Goal: Transaction & Acquisition: Purchase product/service

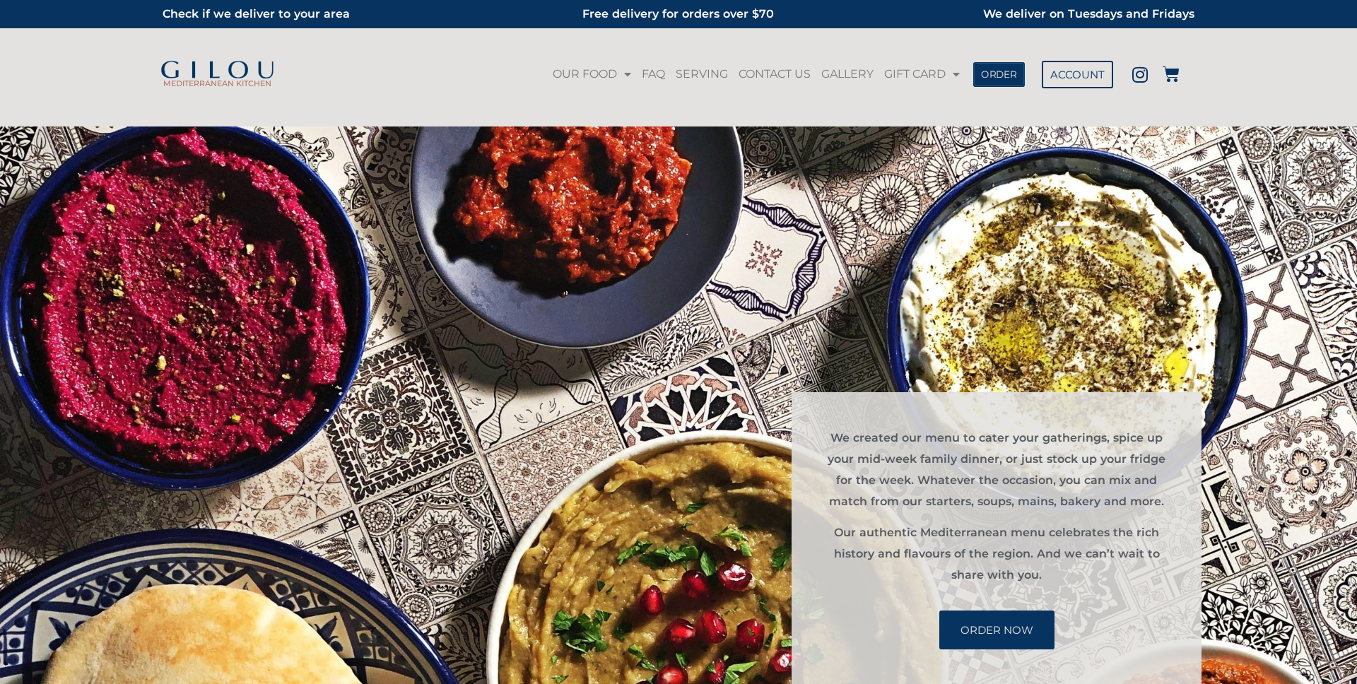
click at [987, 81] on link "ORDER" at bounding box center [999, 73] width 52 height 25
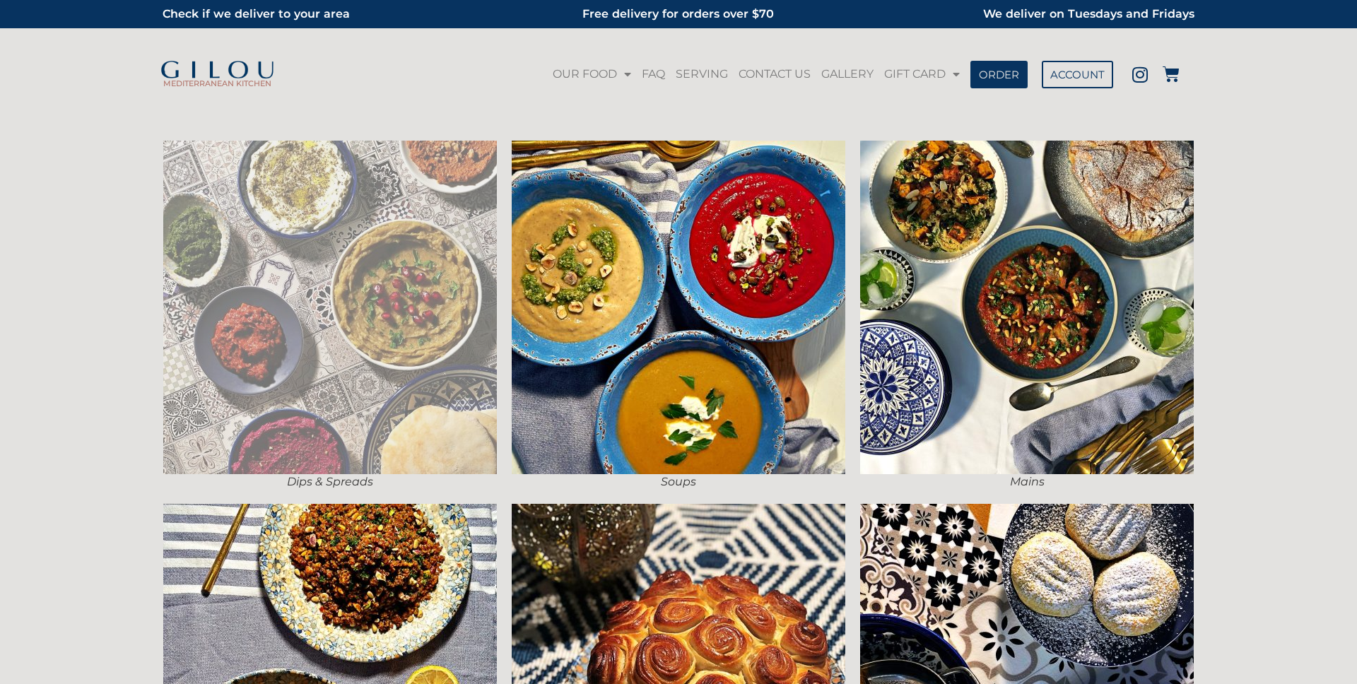
click at [401, 273] on img at bounding box center [330, 308] width 334 height 334
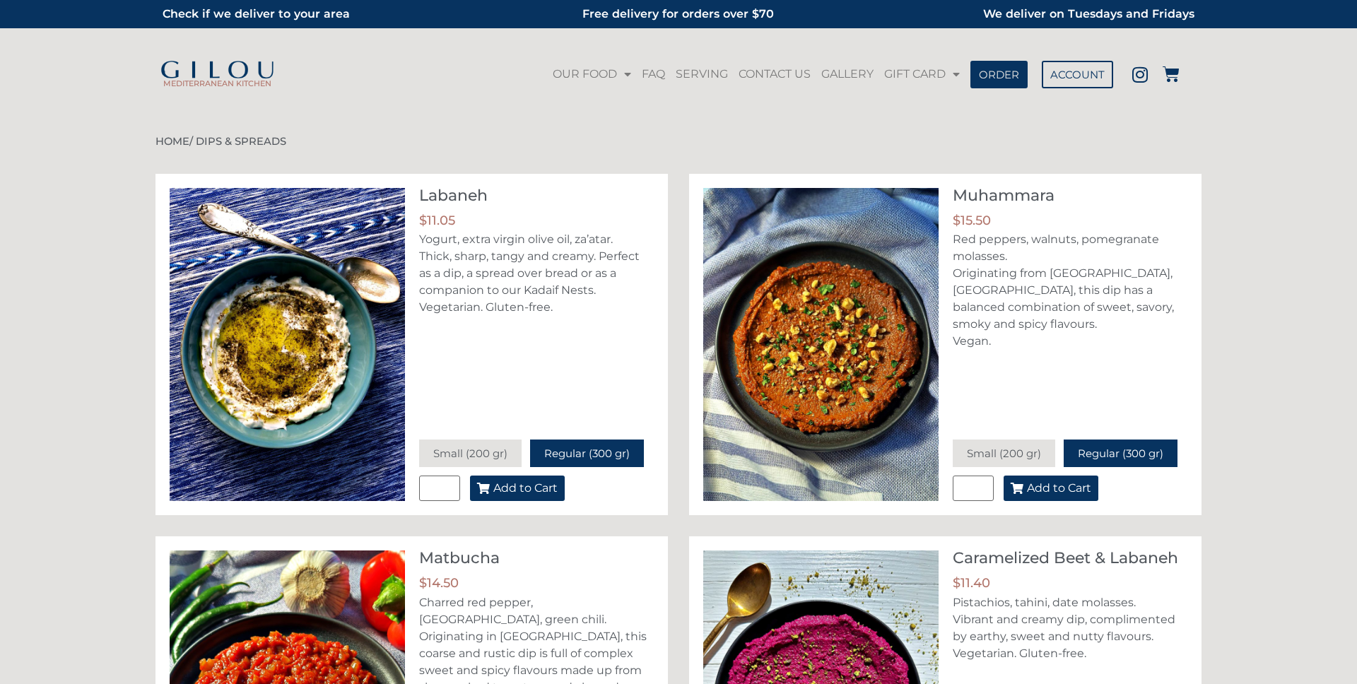
click at [526, 495] on button "Add to Cart" at bounding box center [517, 488] width 95 height 25
click at [1173, 79] on icon at bounding box center [1170, 74] width 17 height 17
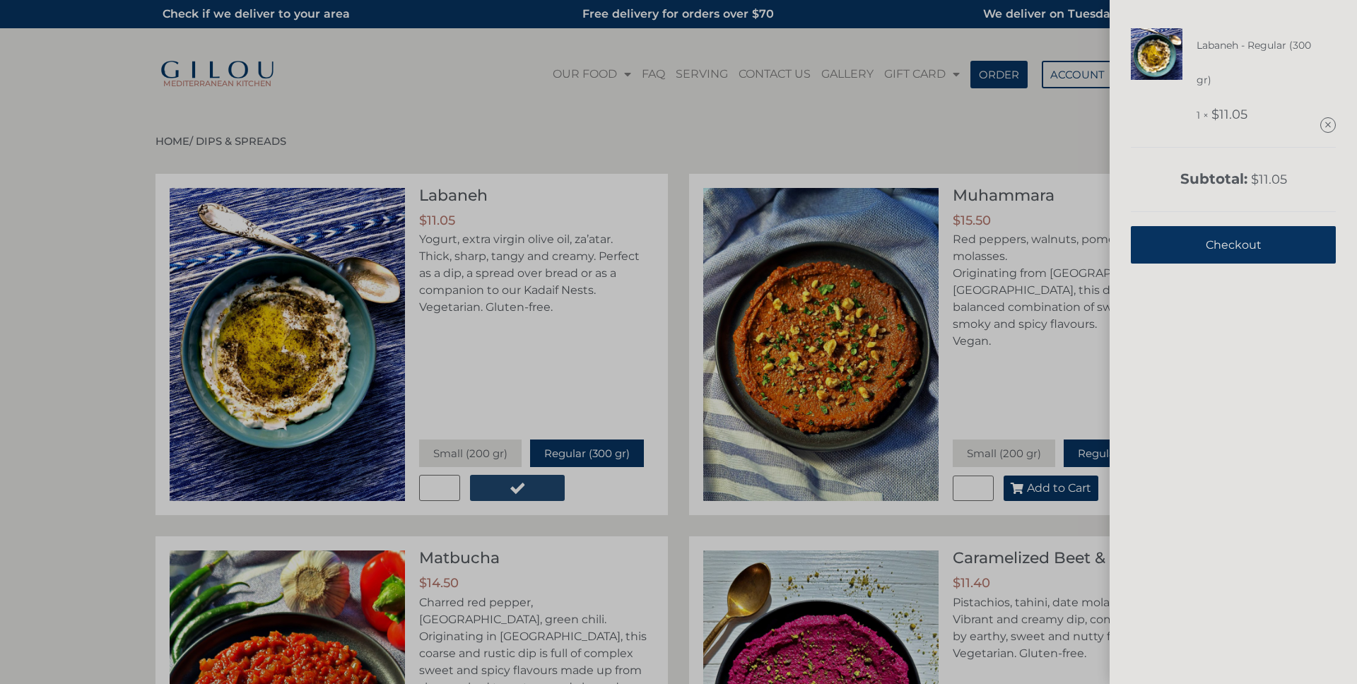
click at [1203, 237] on link "Checkout" at bounding box center [1233, 244] width 205 height 37
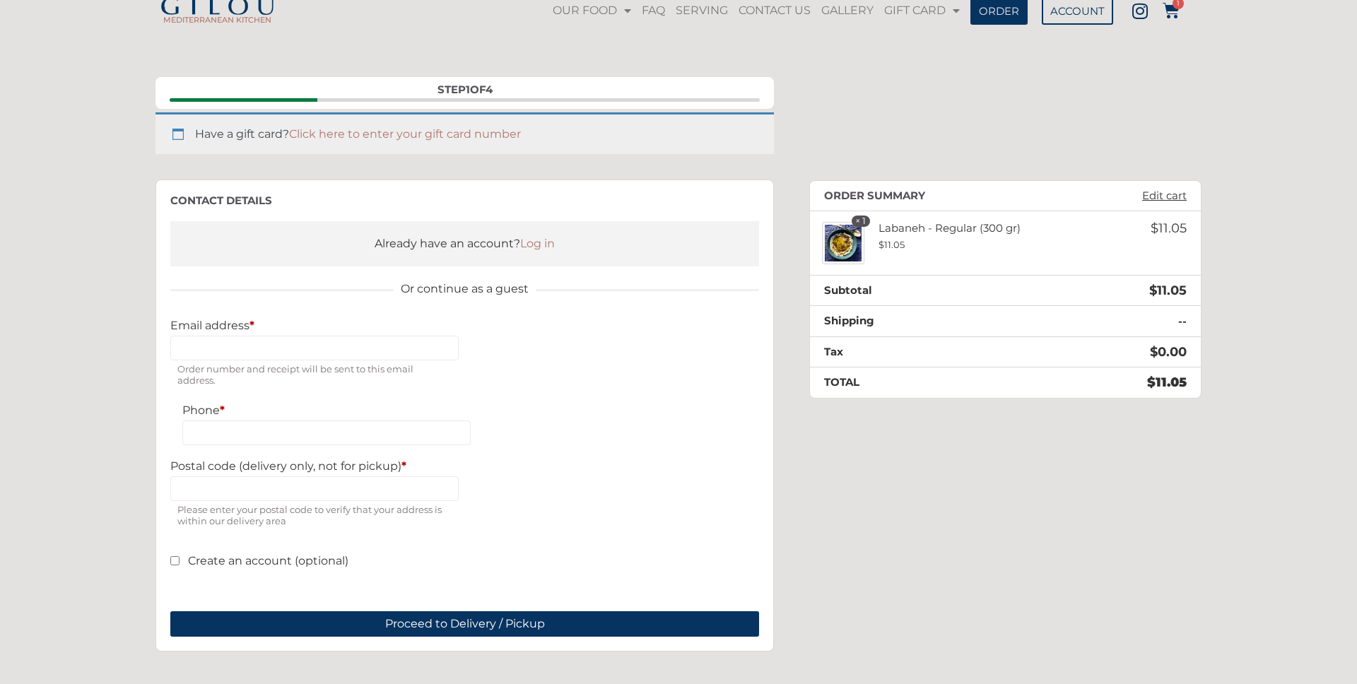
scroll to position [82, 0]
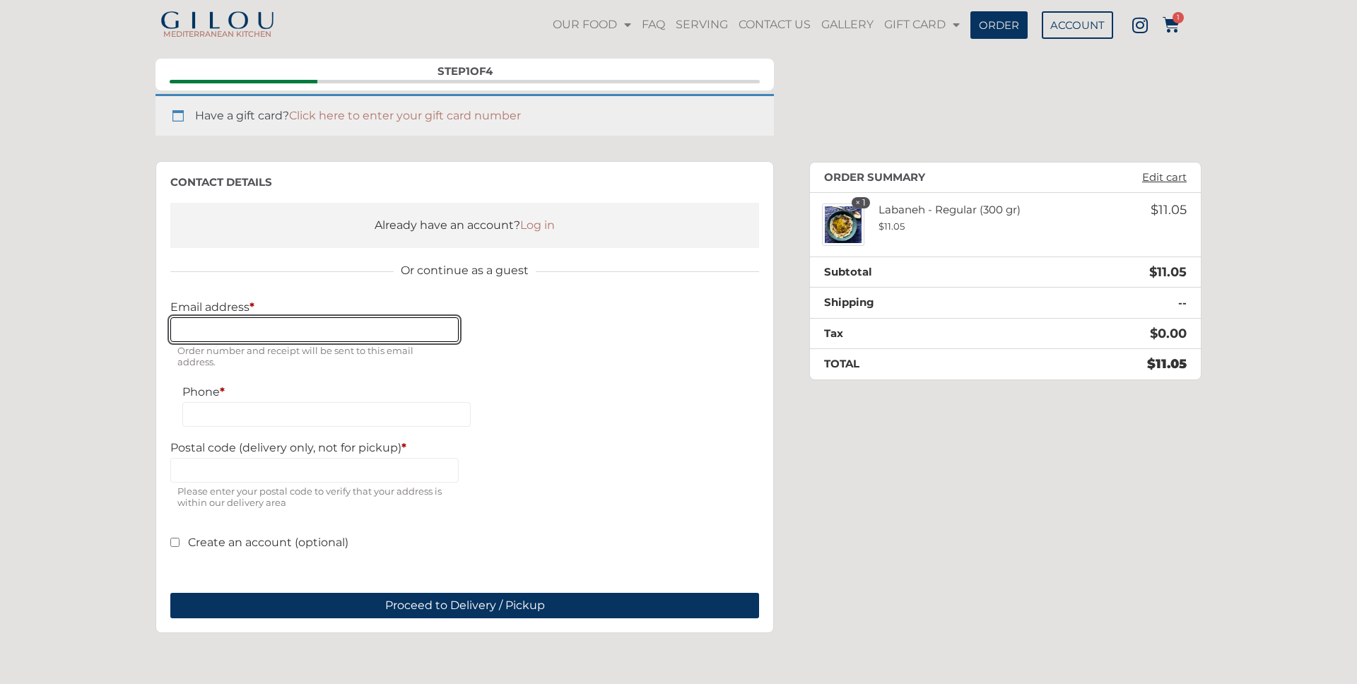
click at [266, 327] on input "Email address *" at bounding box center [314, 329] width 288 height 25
type input "**********"
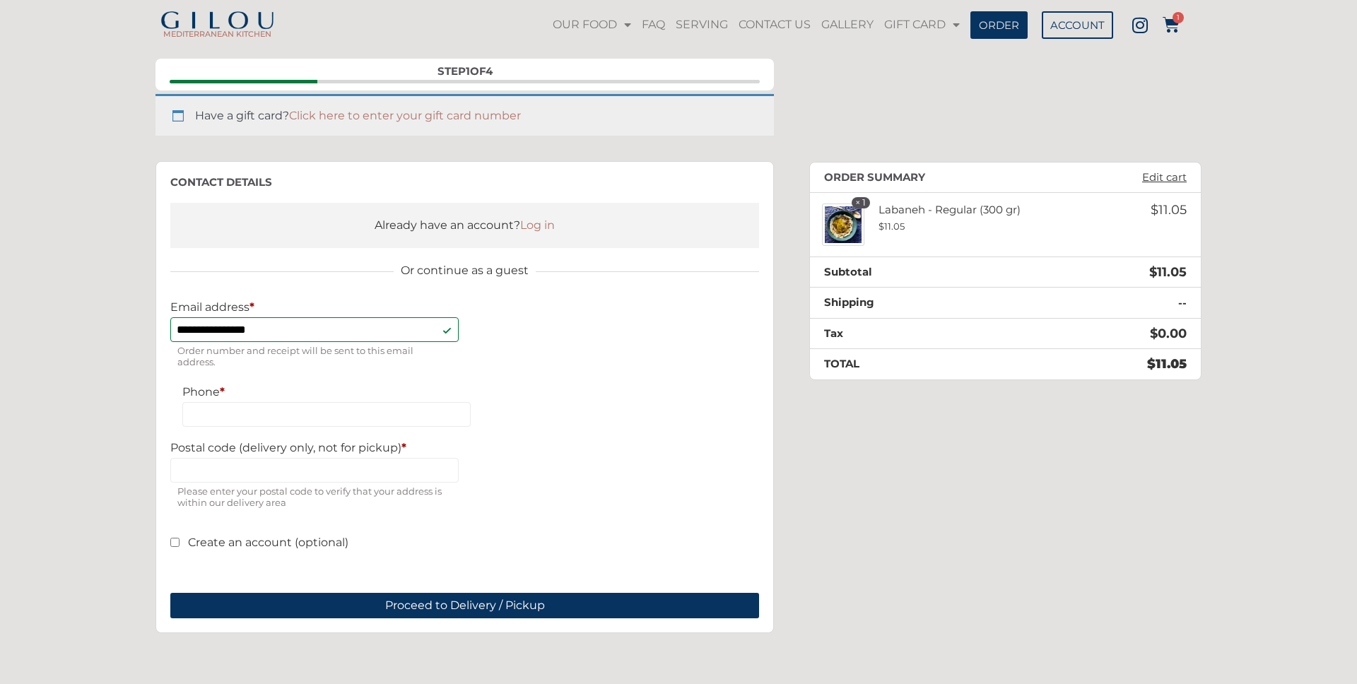
click at [296, 392] on label "Phone *" at bounding box center [326, 391] width 288 height 13
click at [296, 402] on input "Phone *" at bounding box center [326, 414] width 288 height 25
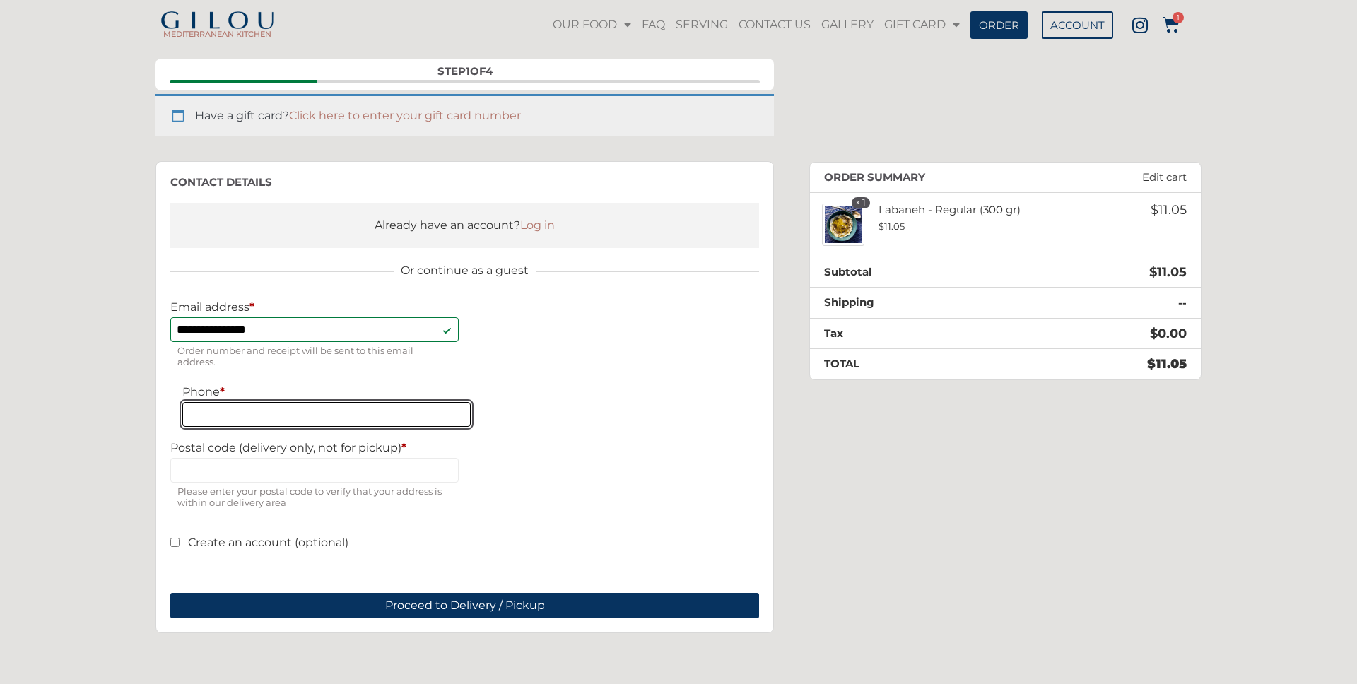
click at [287, 419] on input "Phone *" at bounding box center [326, 414] width 288 height 25
type input "**********"
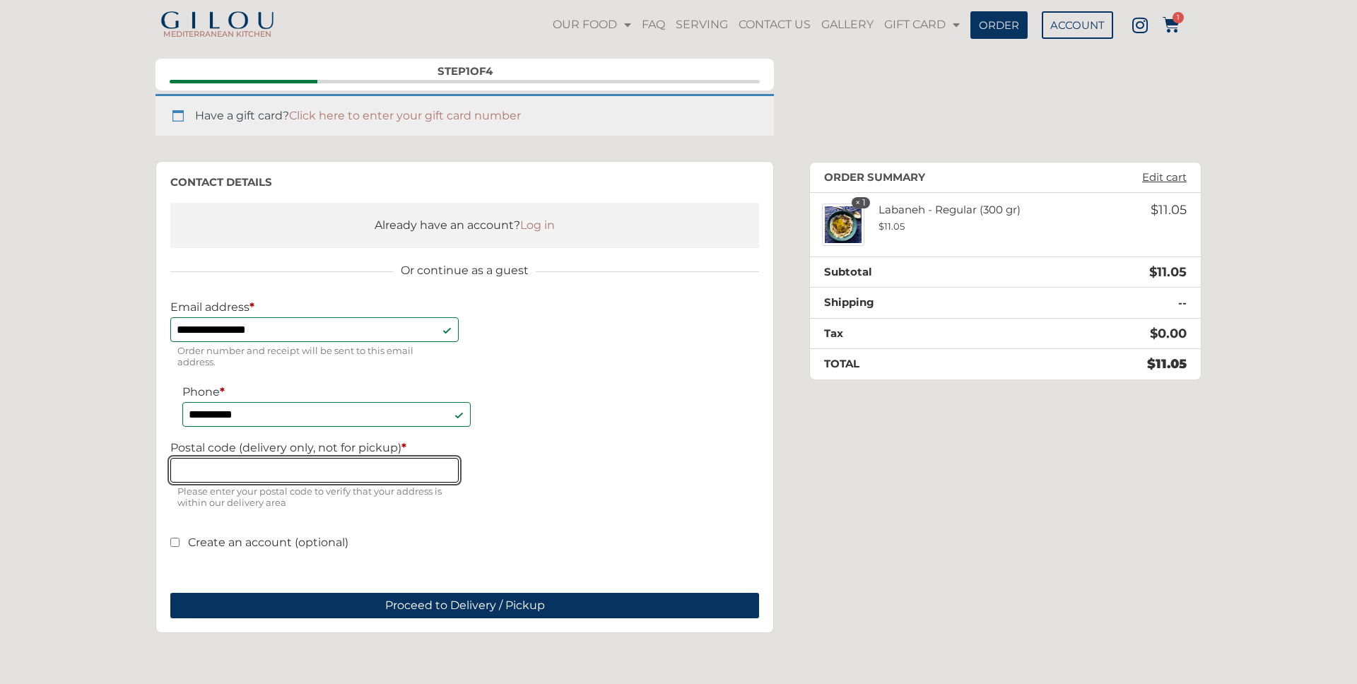
click at [307, 466] on input "Postal code (delivery only, not for pickup) *" at bounding box center [314, 470] width 288 height 25
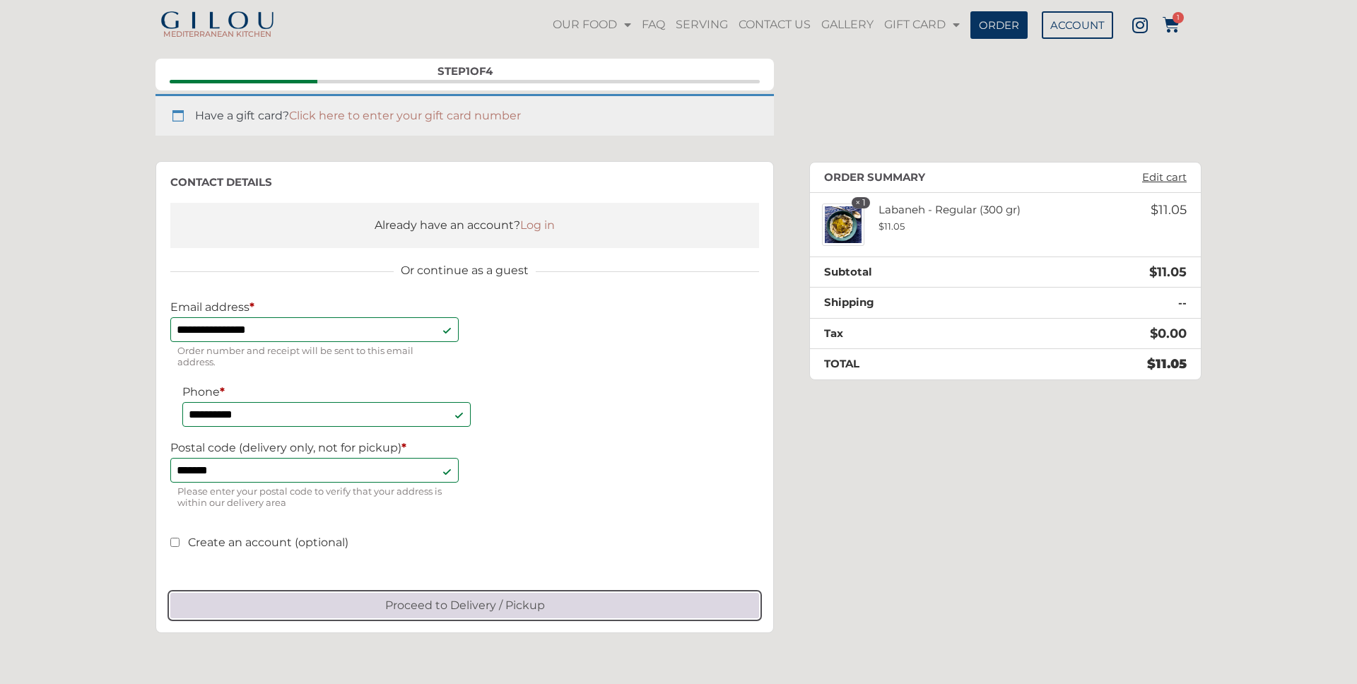
click at [477, 604] on button "Proceed to Delivery / Pickup" at bounding box center [464, 605] width 589 height 25
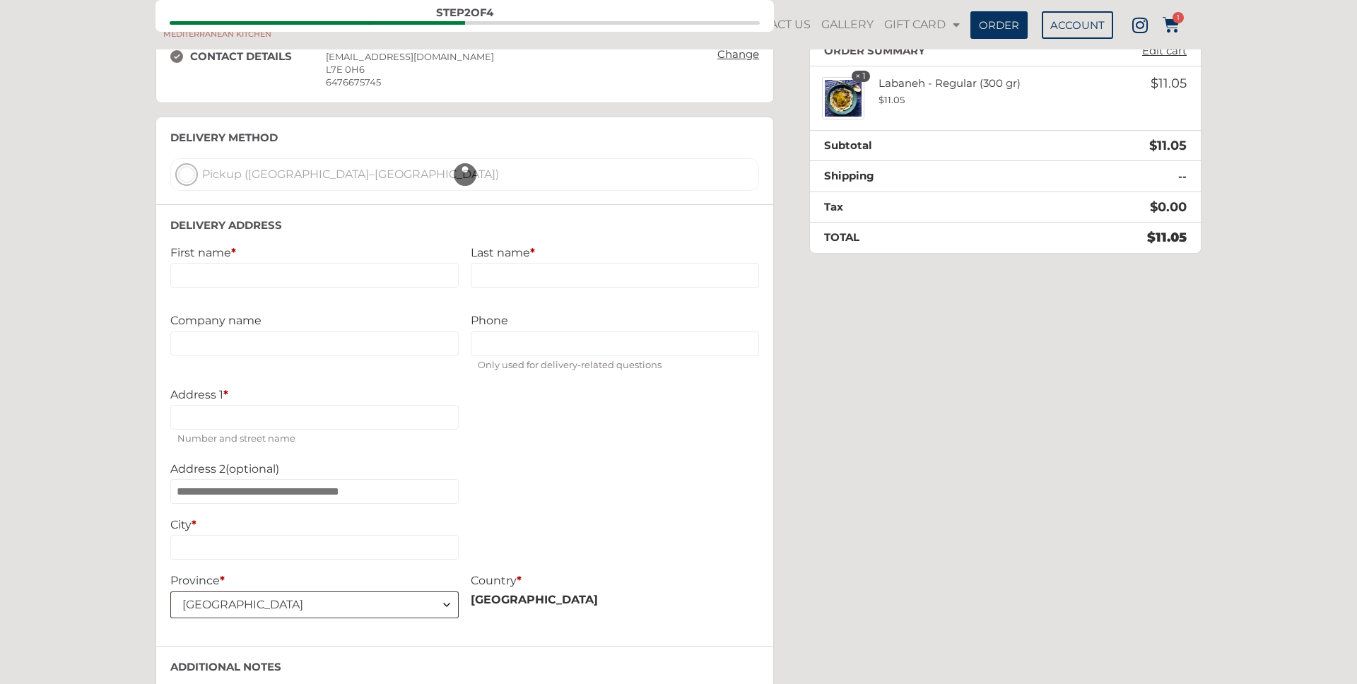
scroll to position [164, 0]
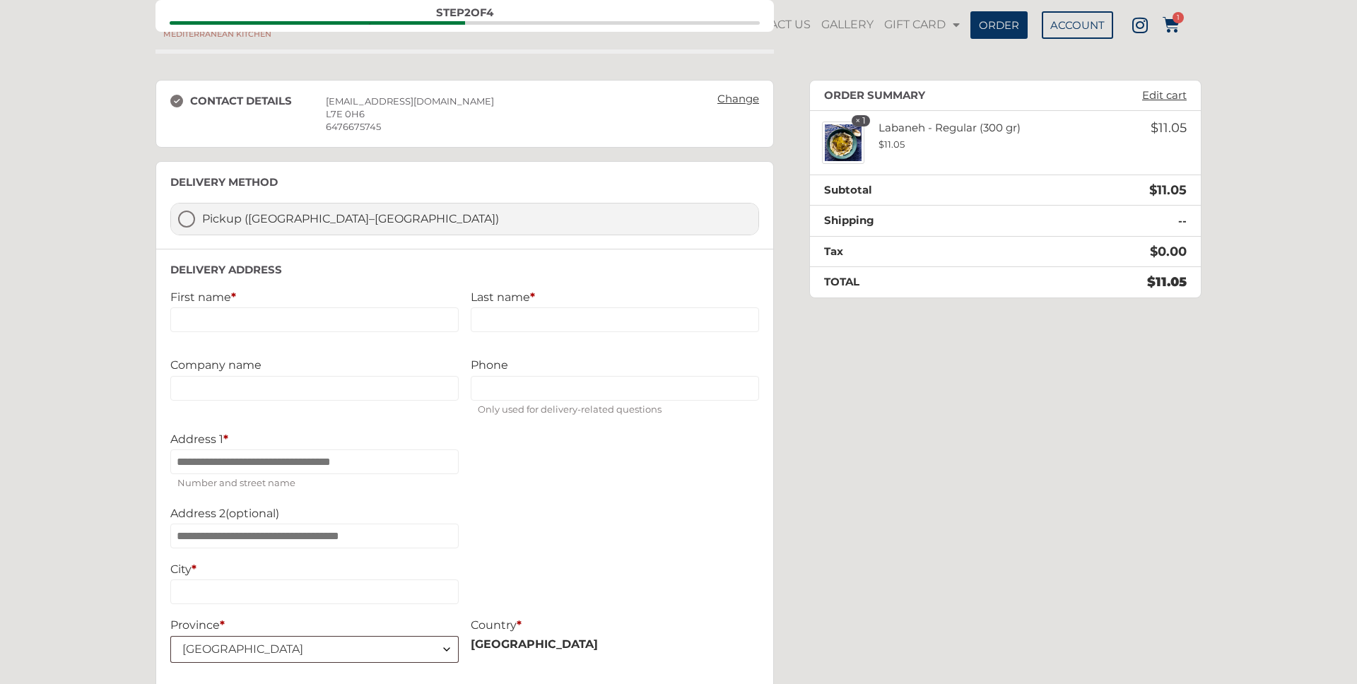
click at [188, 218] on label "Pickup (Yonge–Eglinton Area)" at bounding box center [464, 219] width 587 height 31
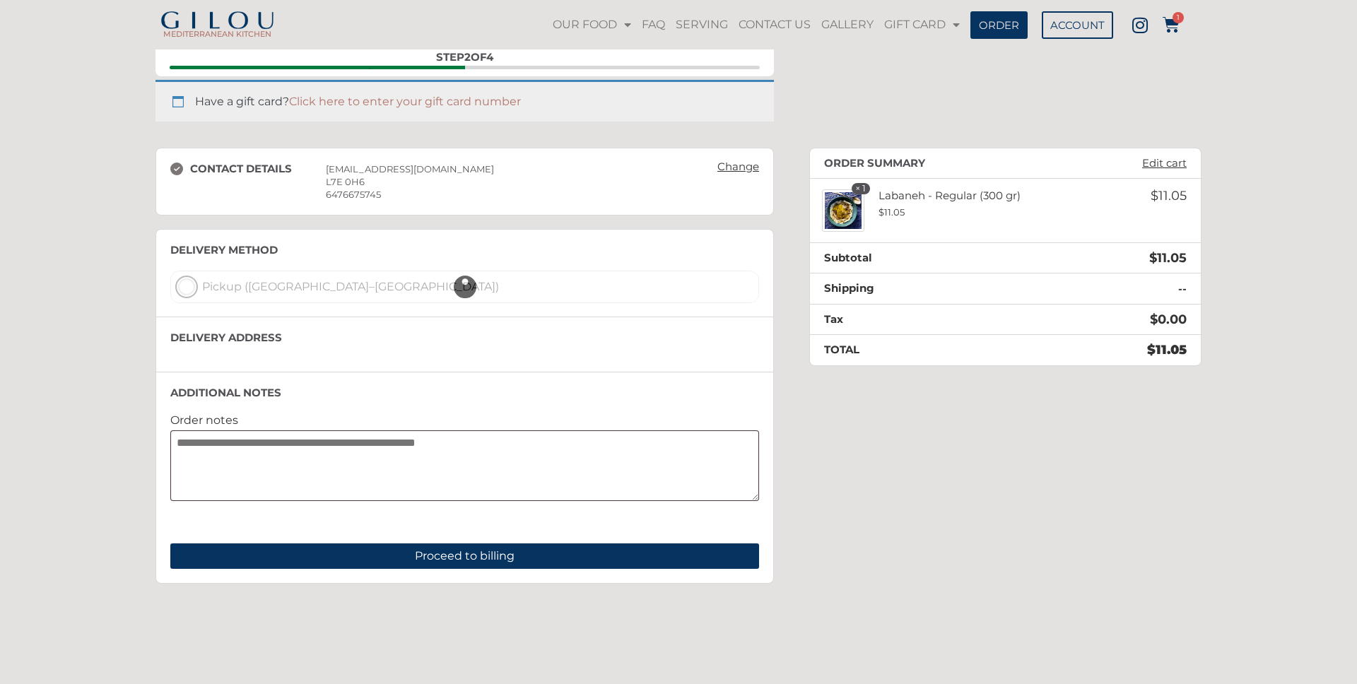
scroll to position [96, 0]
click at [721, 165] on link "Change" at bounding box center [738, 167] width 56 height 20
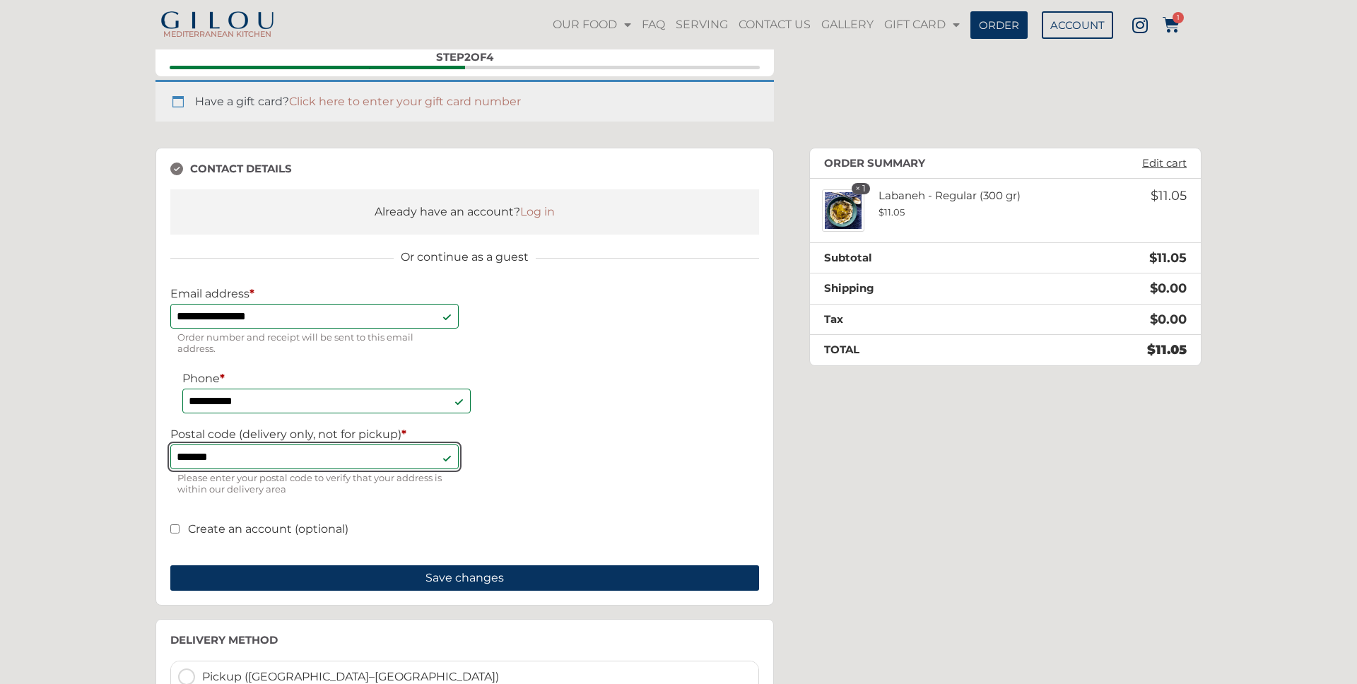
click at [260, 467] on input "*******" at bounding box center [314, 456] width 288 height 25
type input "*******"
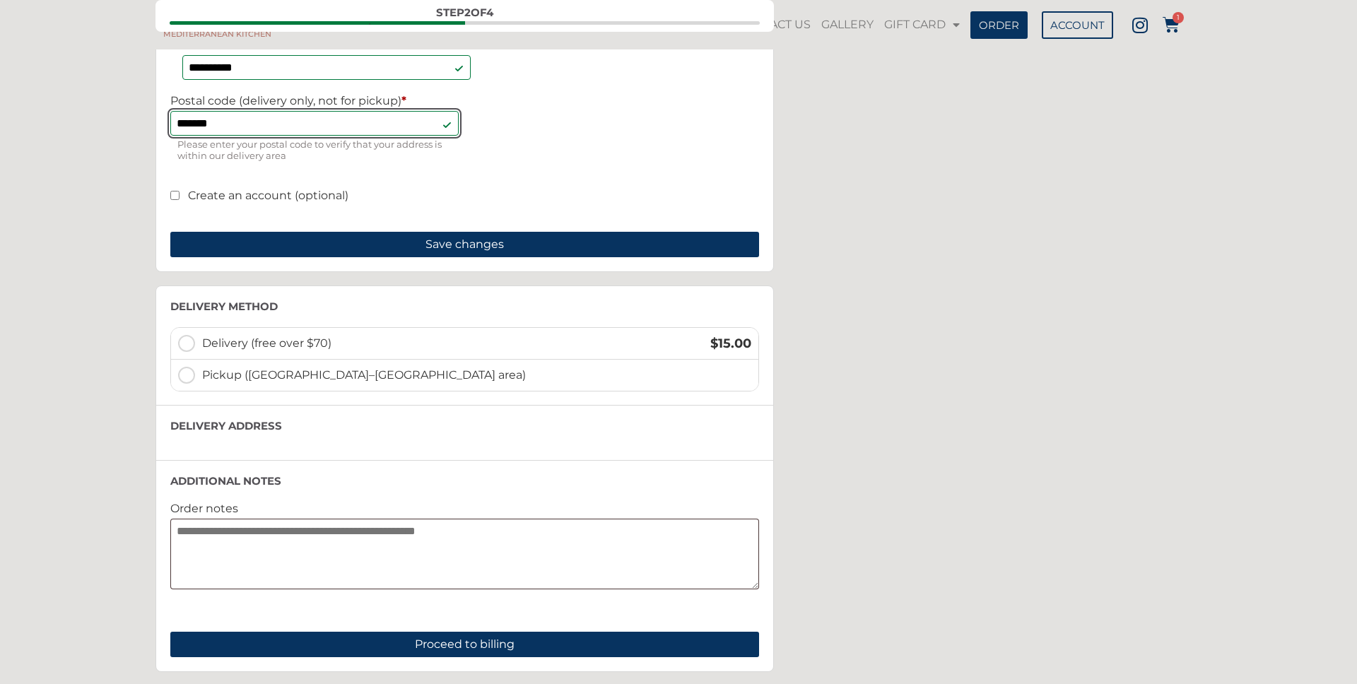
scroll to position [432, 0]
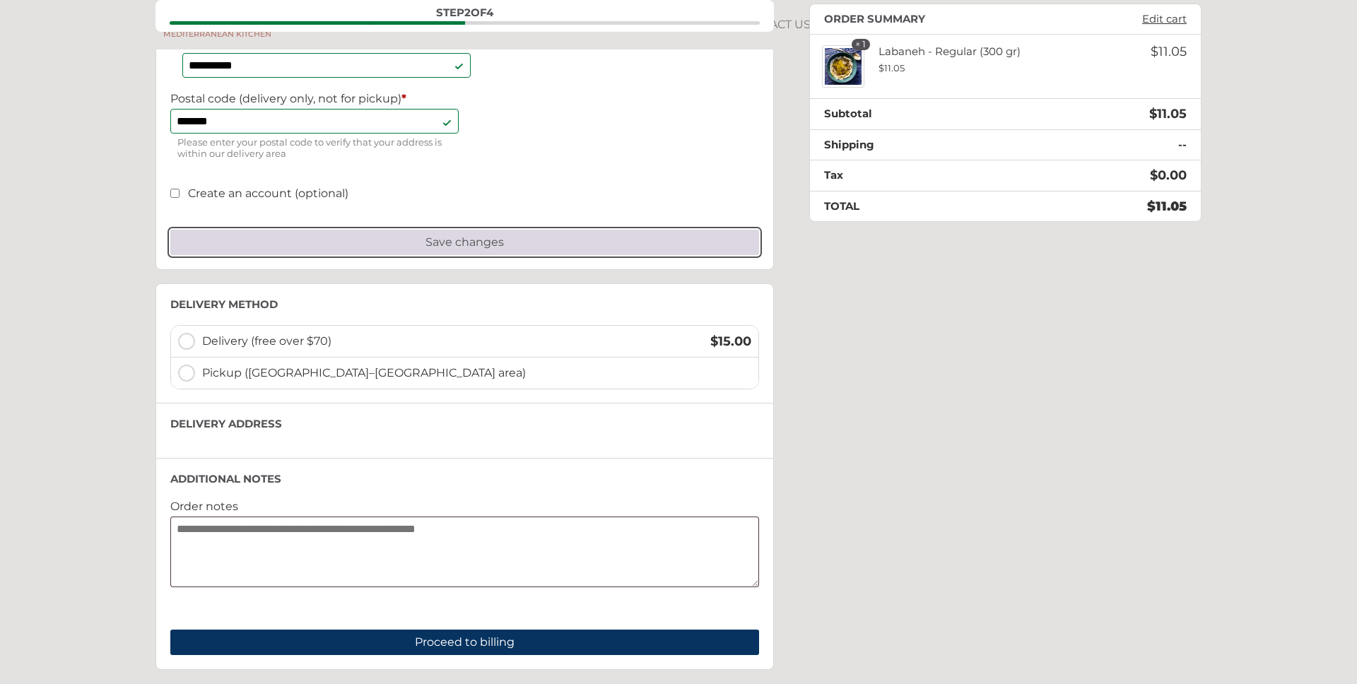
click at [432, 247] on button "Save changes" at bounding box center [464, 242] width 589 height 25
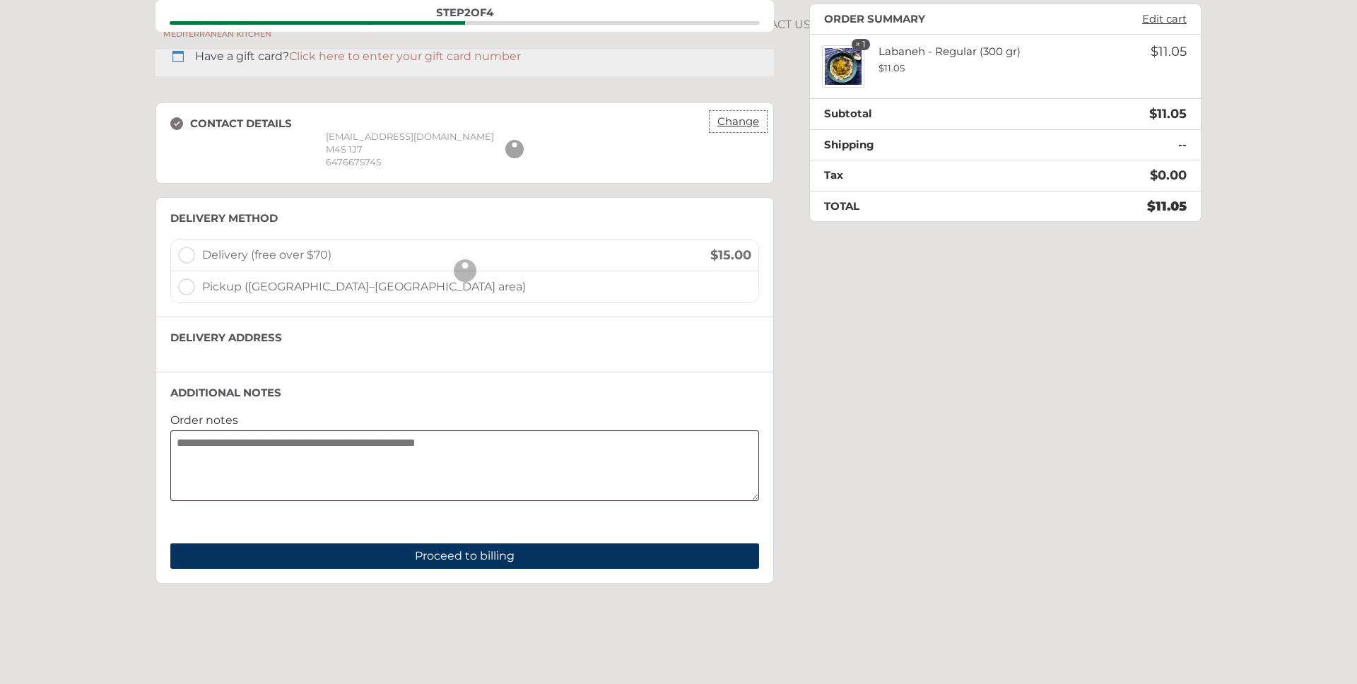
scroll to position [128, 0]
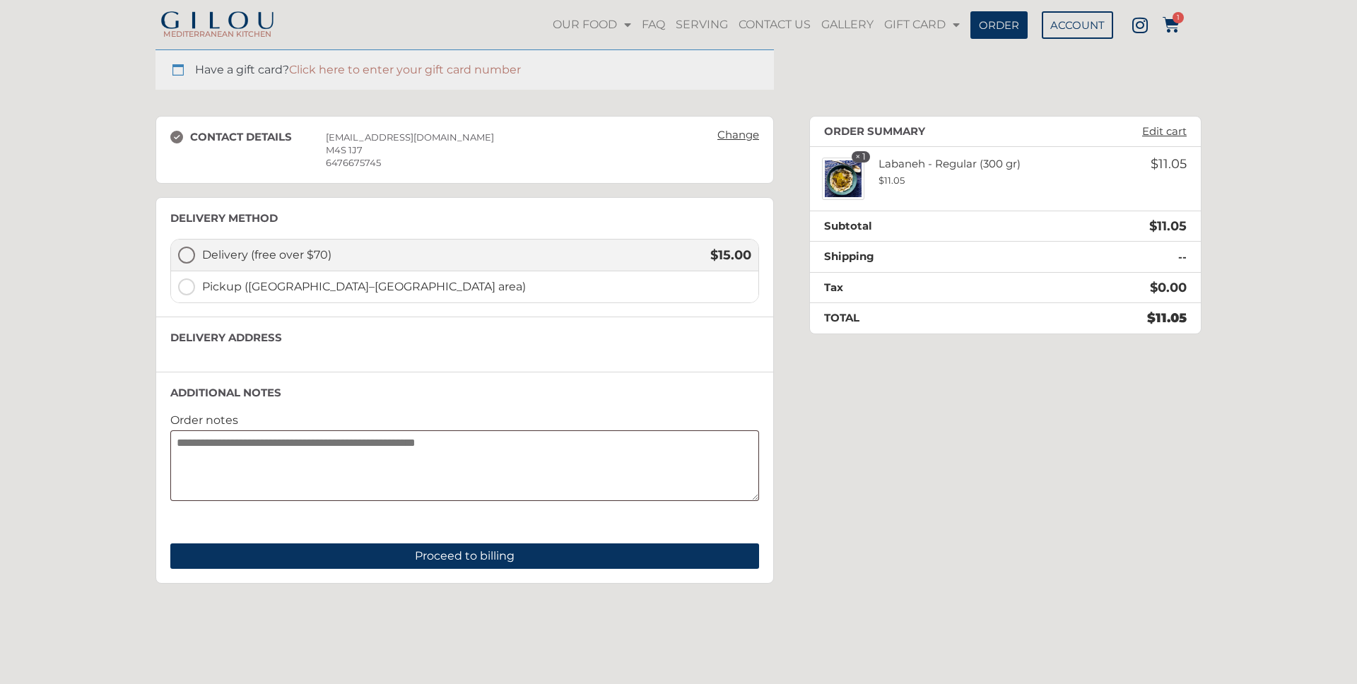
click at [189, 257] on label "Delivery (free over $70) $ 15.00" at bounding box center [464, 256] width 587 height 32
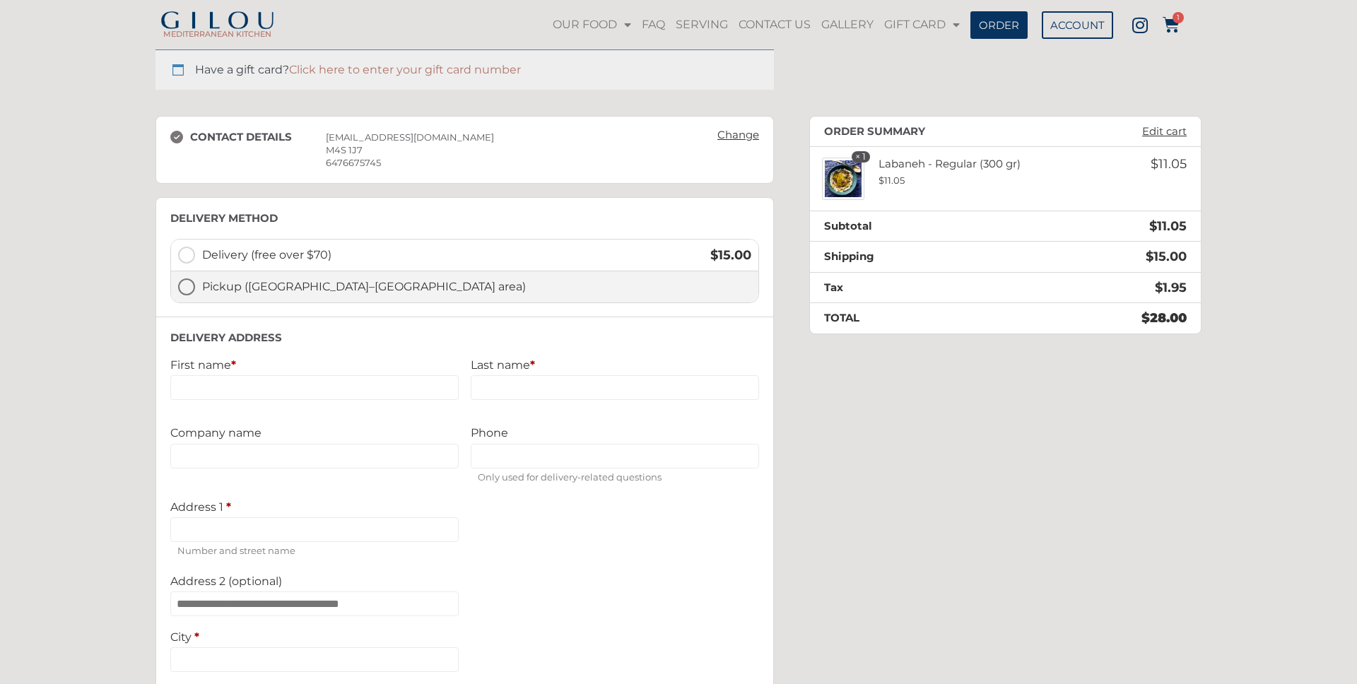
click at [188, 288] on label "Pickup ([GEOGRAPHIC_DATA]–[GEOGRAPHIC_DATA] area)" at bounding box center [464, 286] width 587 height 31
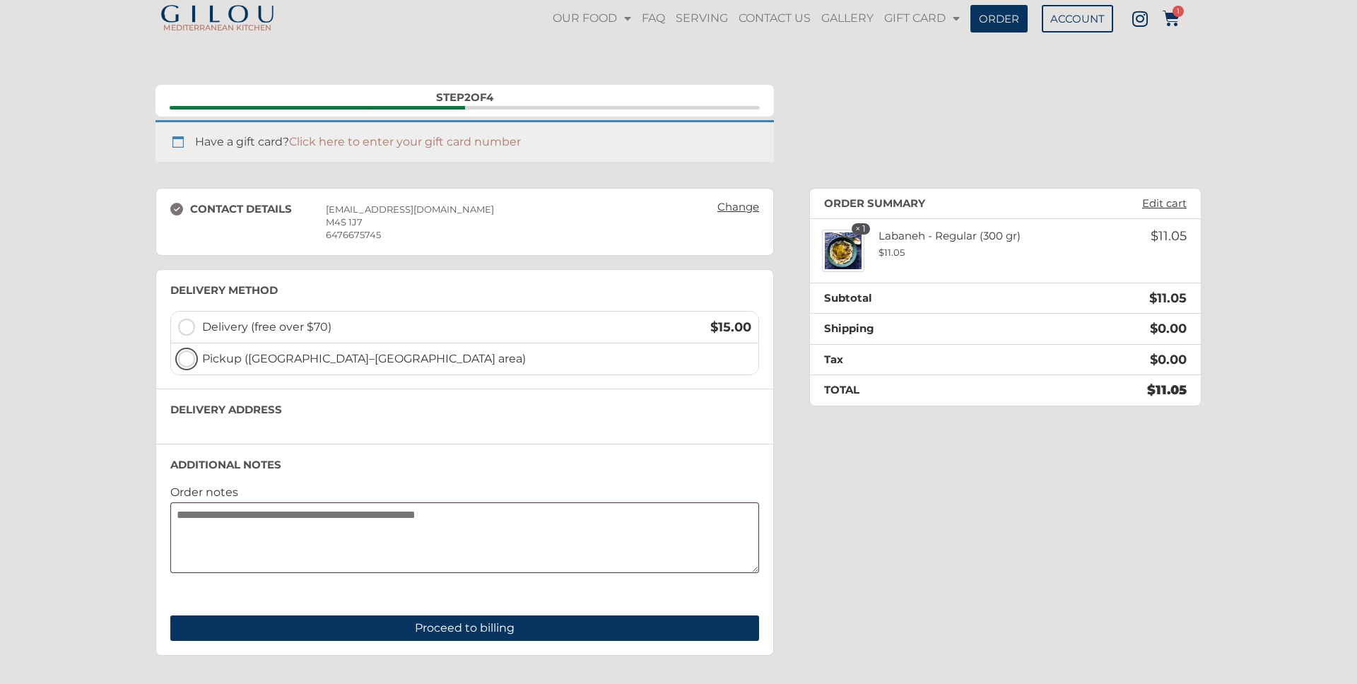
scroll to position [0, 0]
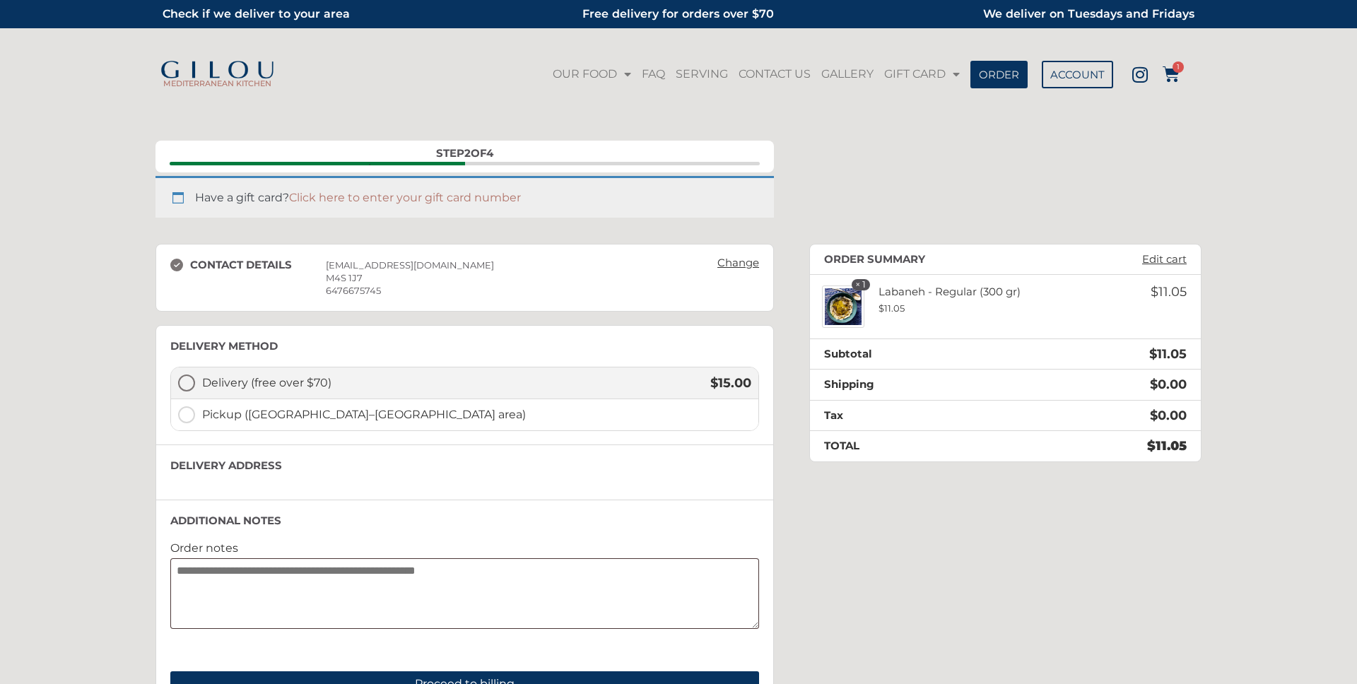
click at [185, 380] on label "Delivery (free over $70) $ 15.00" at bounding box center [464, 383] width 587 height 32
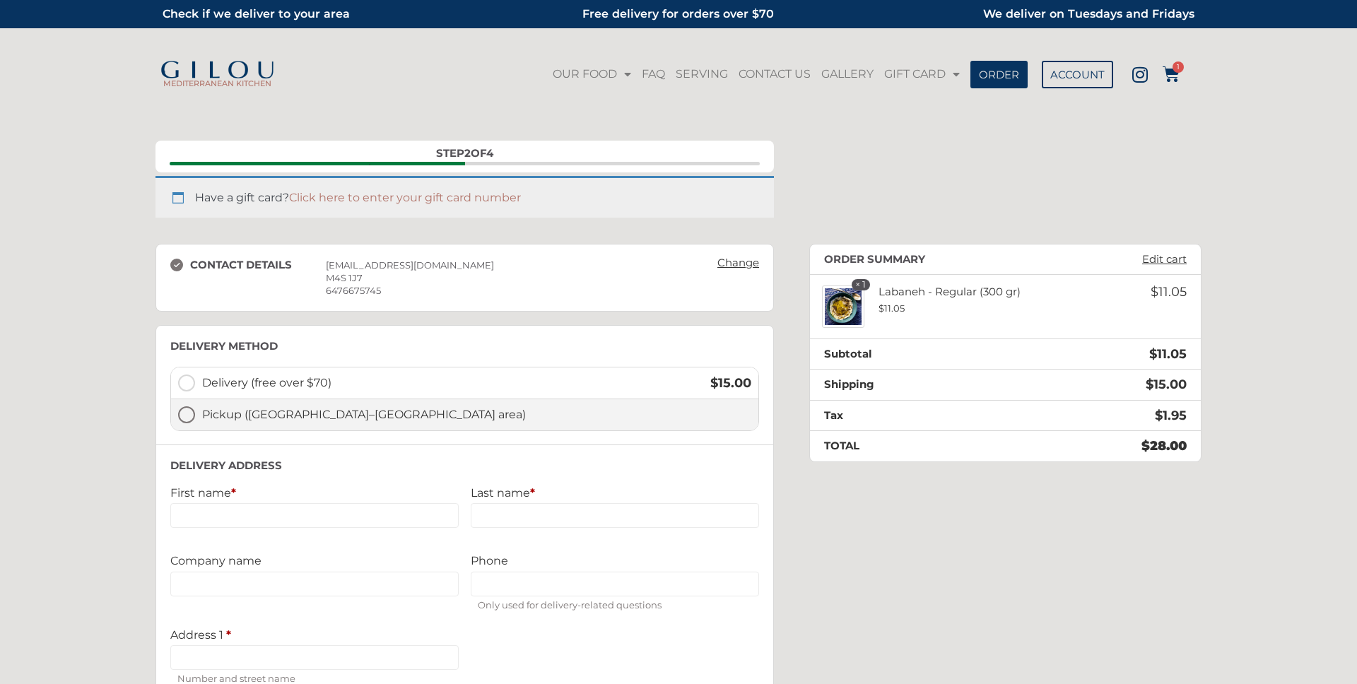
click at [189, 414] on label "Pickup ([GEOGRAPHIC_DATA]–[GEOGRAPHIC_DATA] area)" at bounding box center [464, 414] width 587 height 31
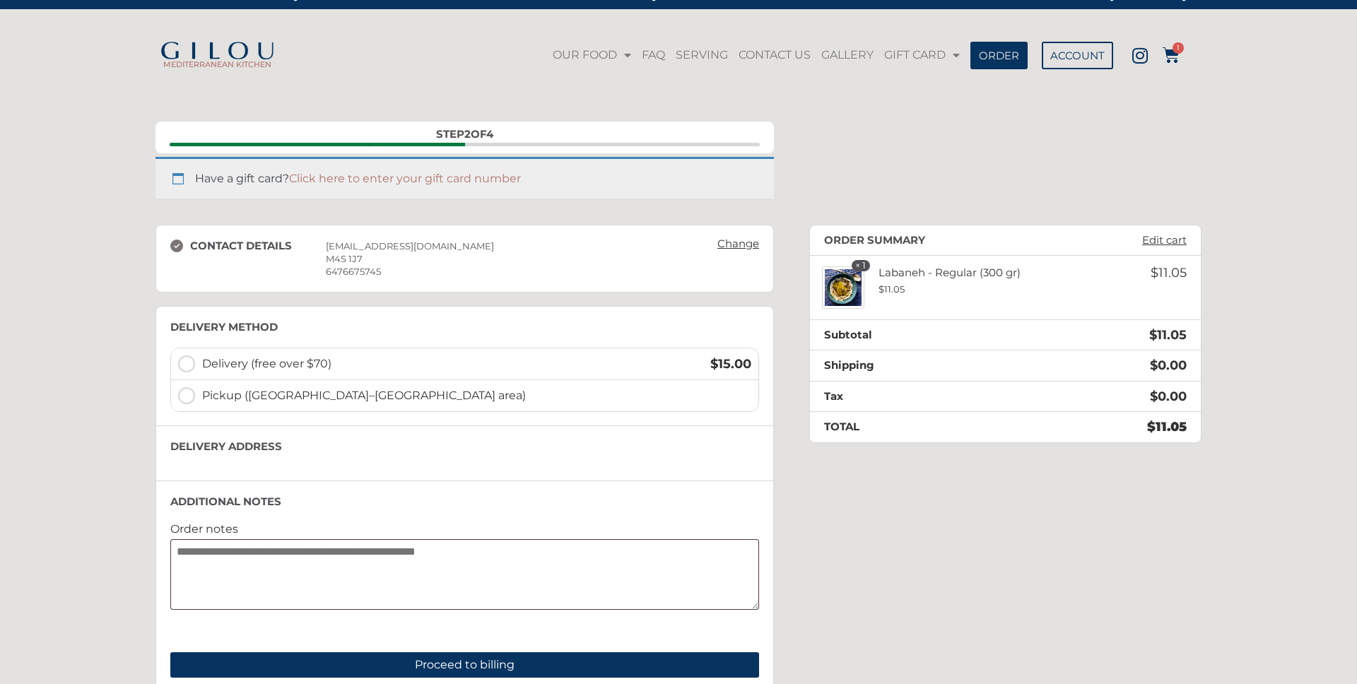
scroll to position [128, 0]
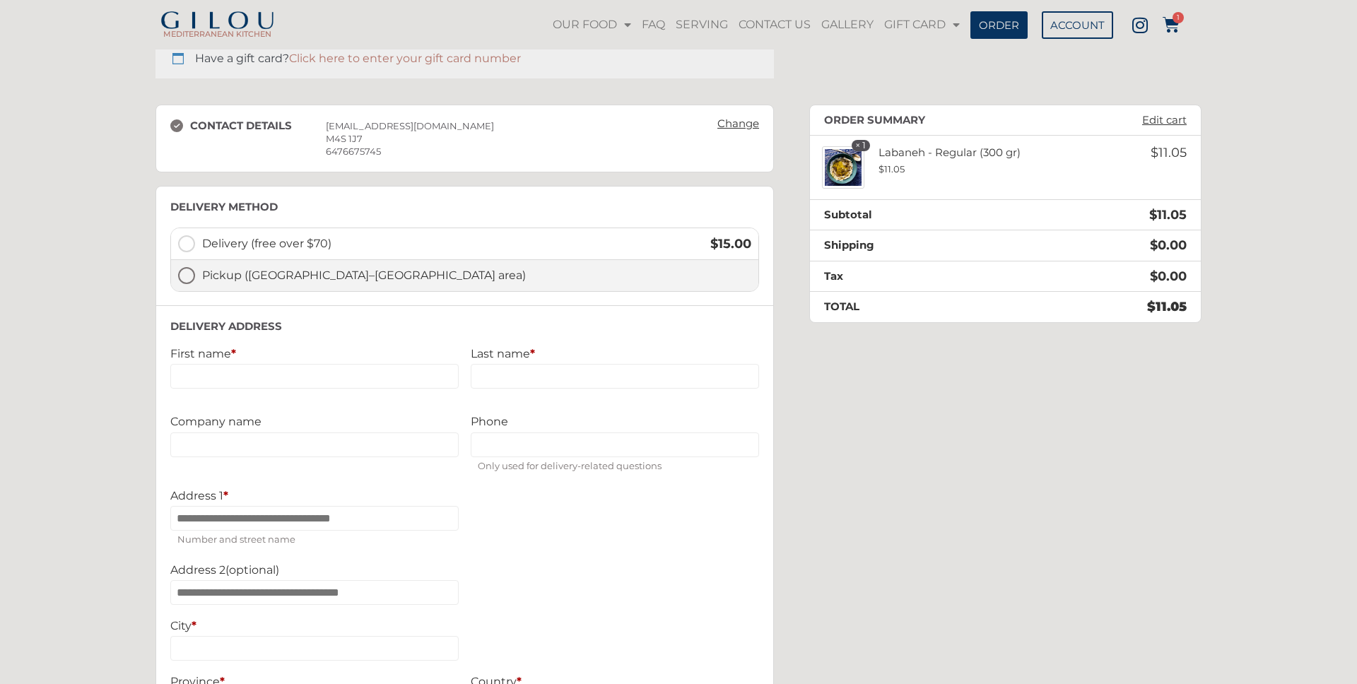
scroll to position [141, 0]
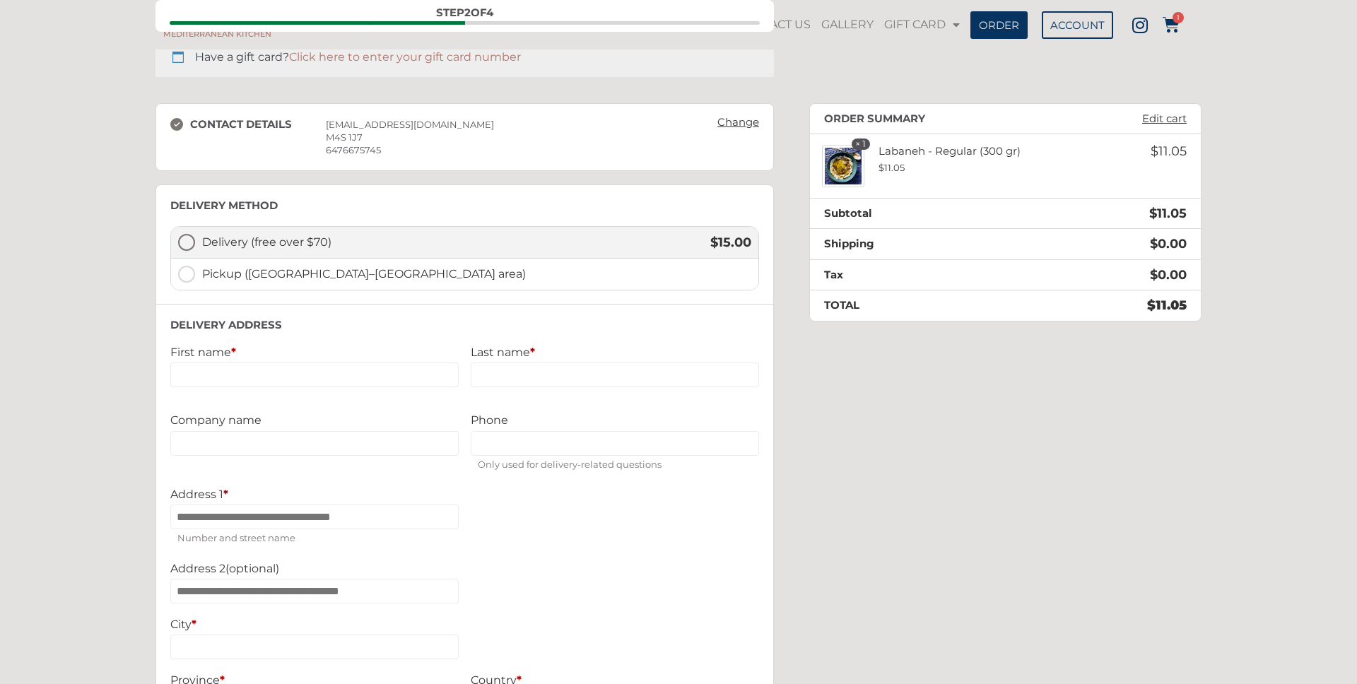
click at [186, 240] on label "Delivery (free over $70) $ 15.00" at bounding box center [464, 243] width 587 height 32
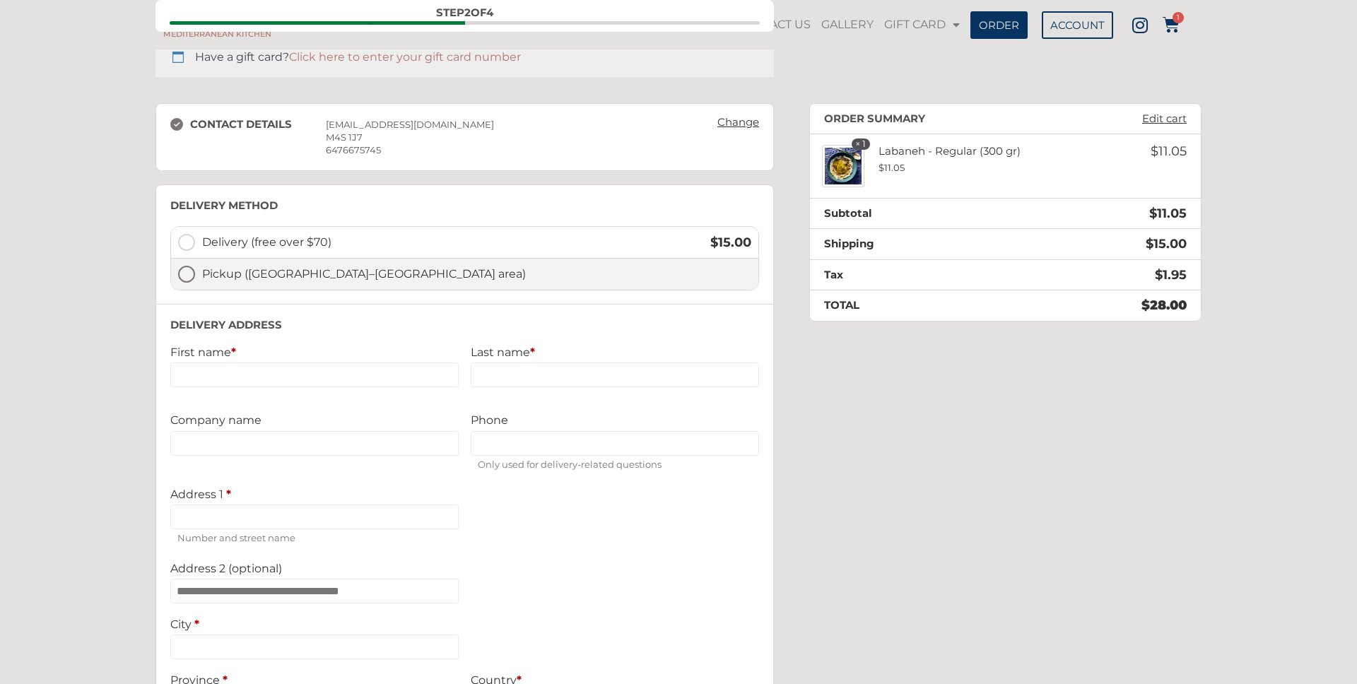
click at [189, 273] on label "Pickup (Yonge–Eglinton area)" at bounding box center [464, 274] width 587 height 31
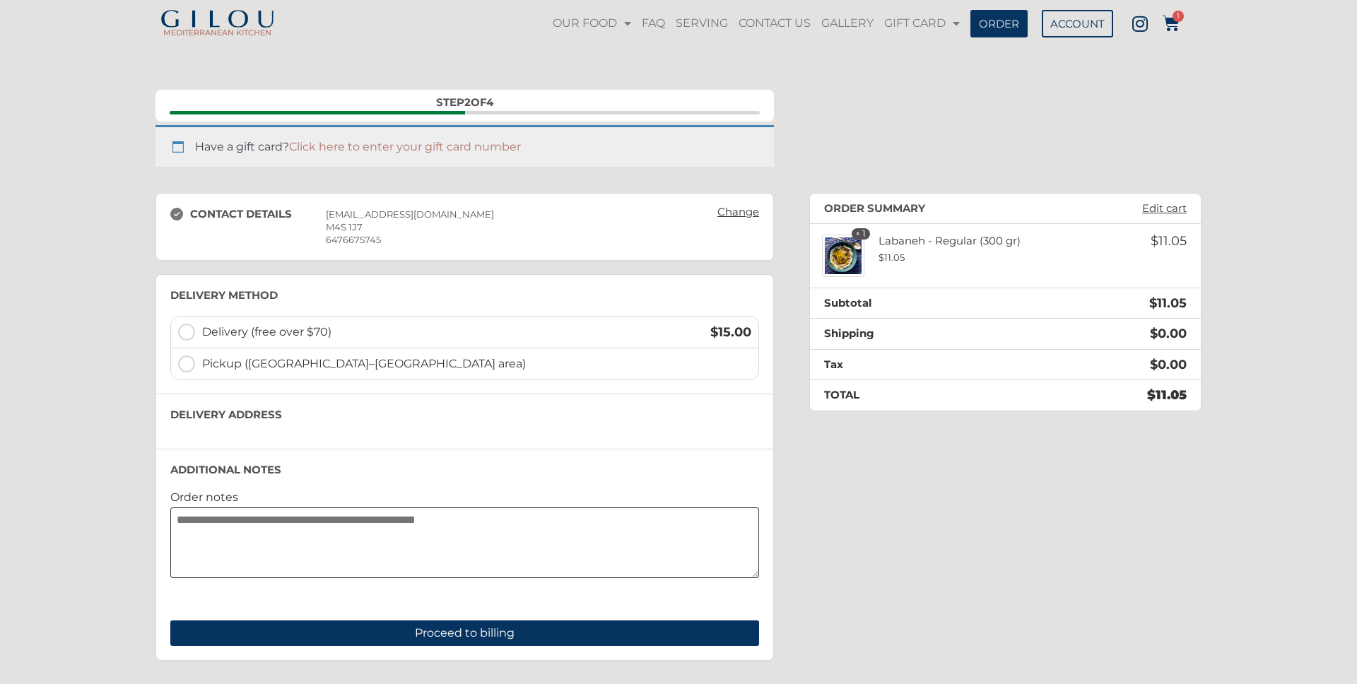
scroll to position [0, 0]
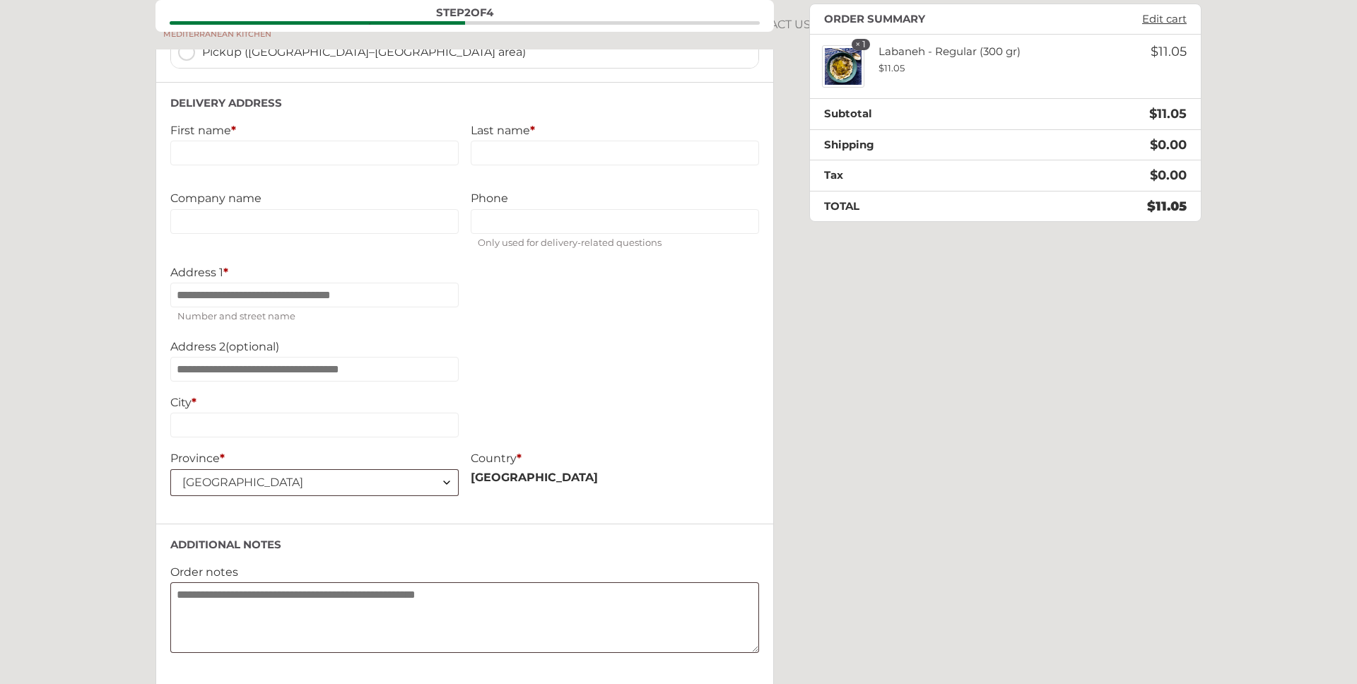
scroll to position [248, 0]
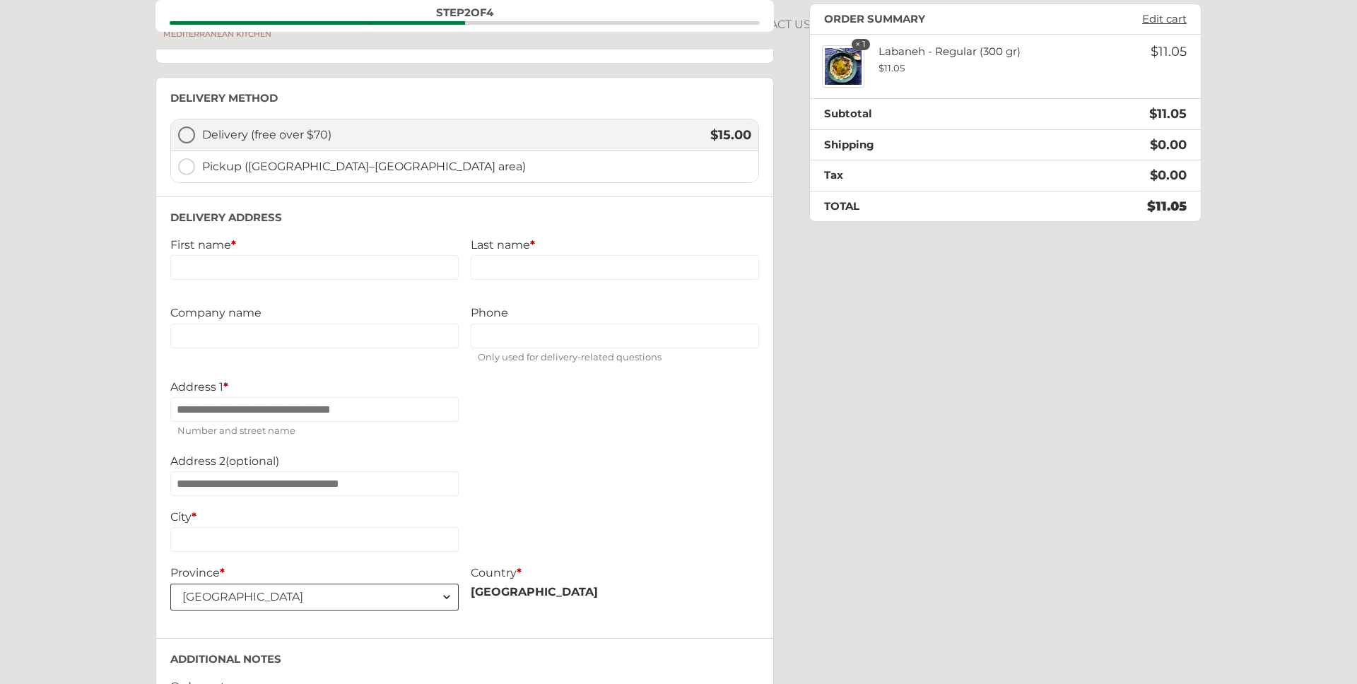
click at [189, 134] on label "Delivery (free over $70) $ 15.00" at bounding box center [464, 135] width 587 height 32
click at [189, 165] on label "Pickup ([GEOGRAPHIC_DATA]–[GEOGRAPHIC_DATA] area)" at bounding box center [464, 166] width 587 height 31
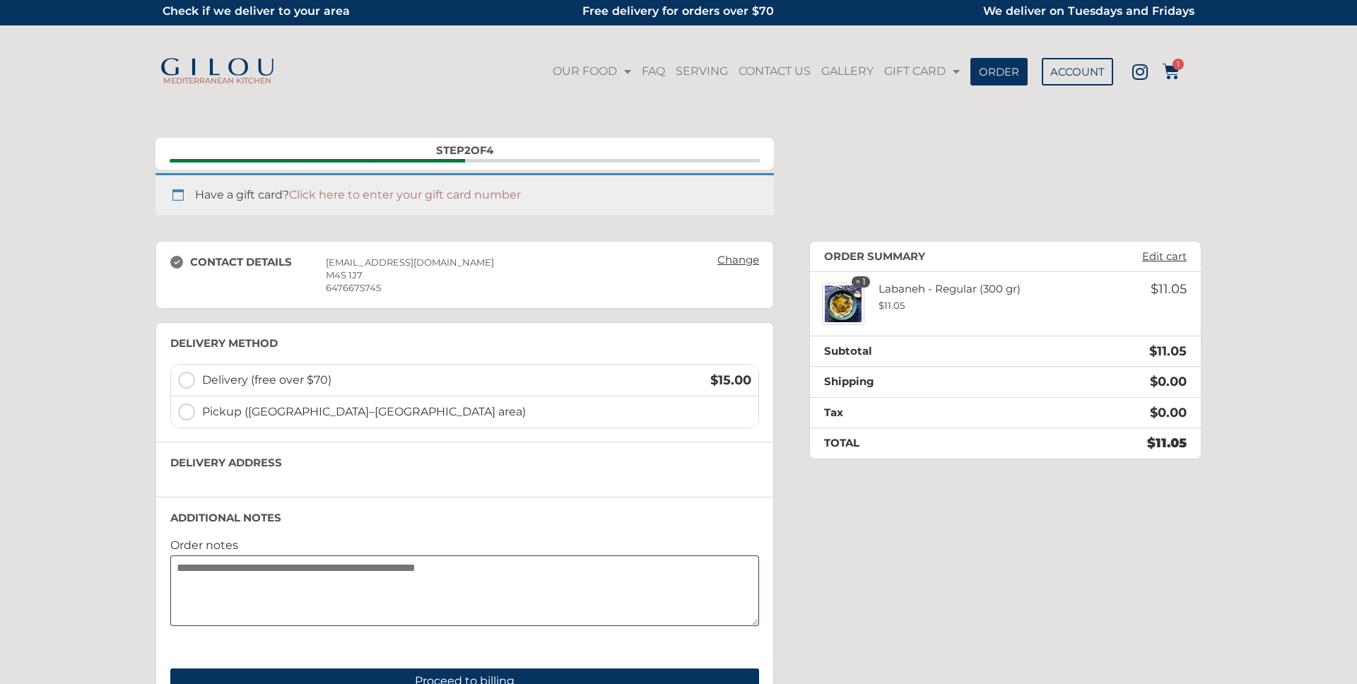
scroll to position [1, 0]
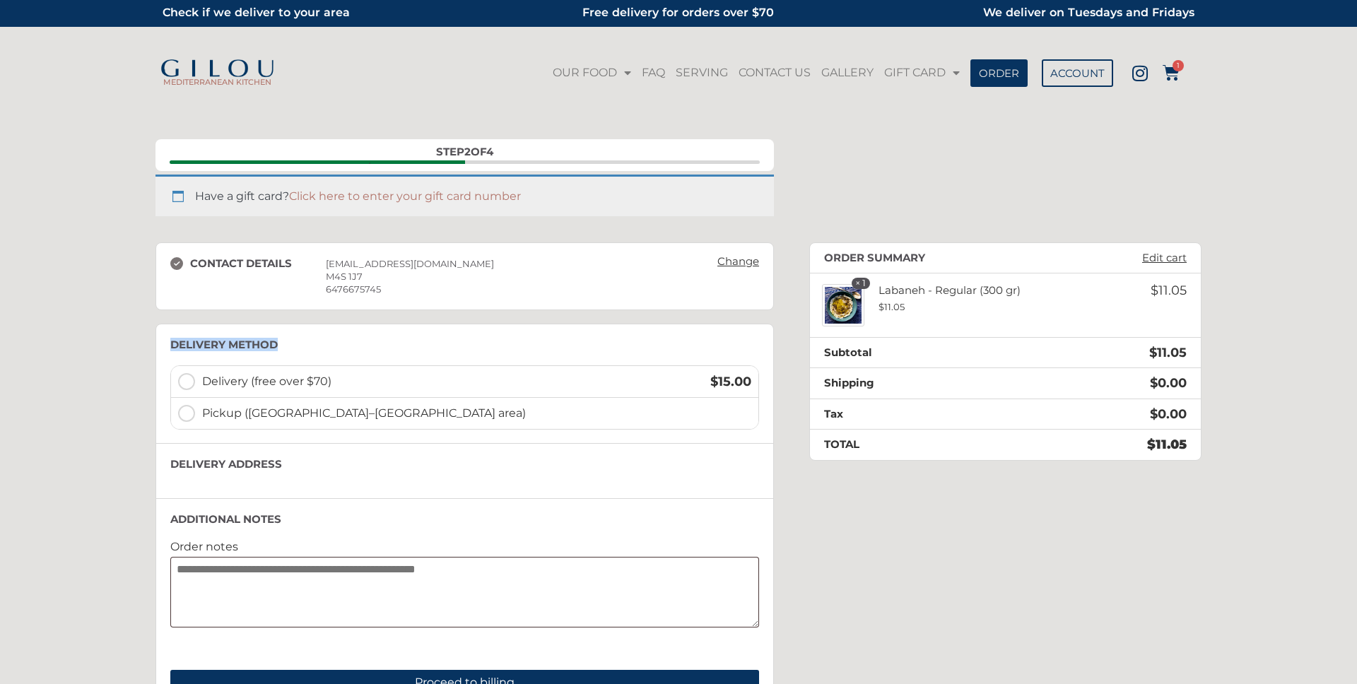
drag, startPoint x: 173, startPoint y: 344, endPoint x: 277, endPoint y: 347, distance: 103.9
click at [277, 347] on h3 "Delivery method" at bounding box center [464, 344] width 589 height 13
copy h3 "Delivery method"
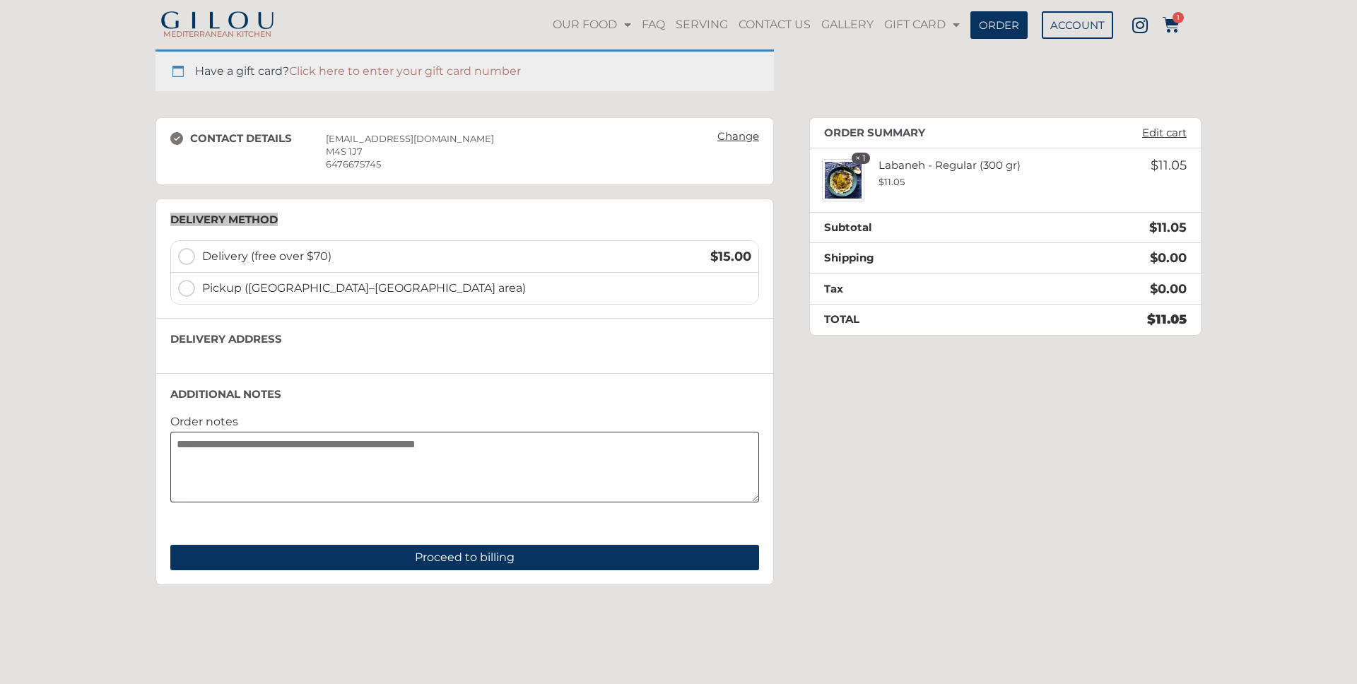
scroll to position [128, 0]
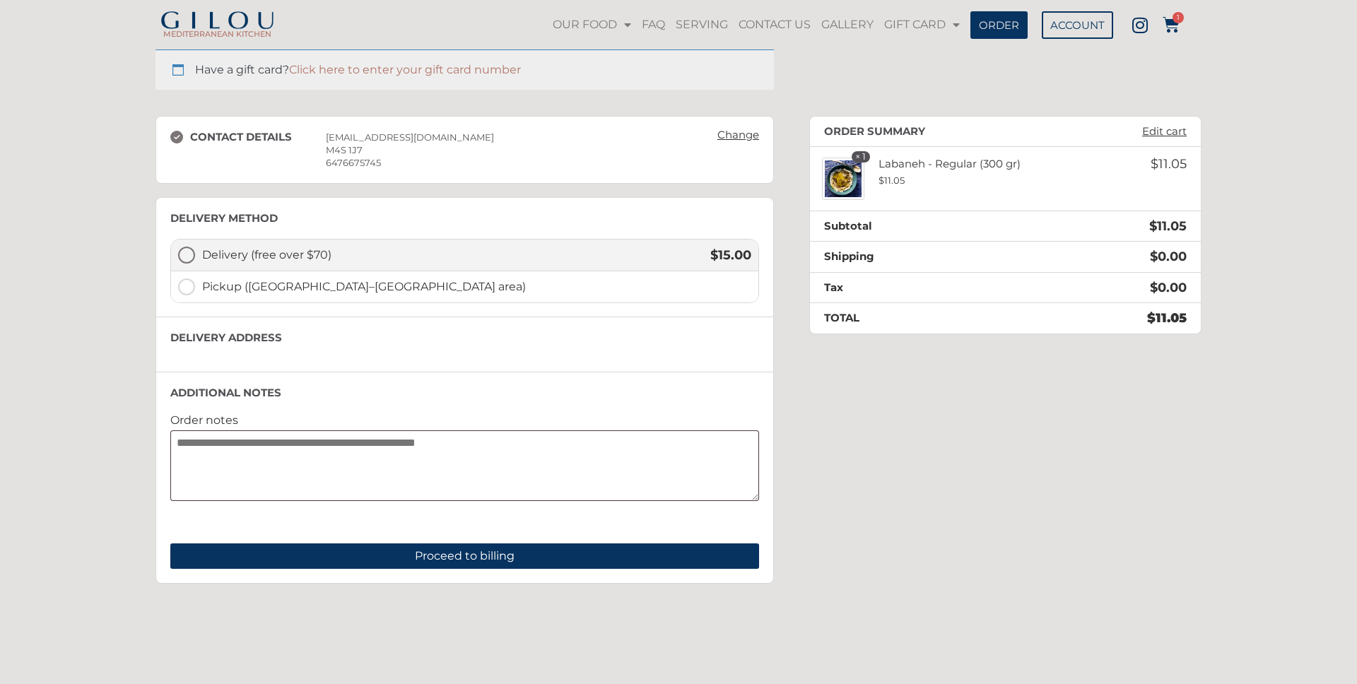
click at [190, 255] on label "Delivery (free over $70) $ 15.00" at bounding box center [464, 256] width 587 height 32
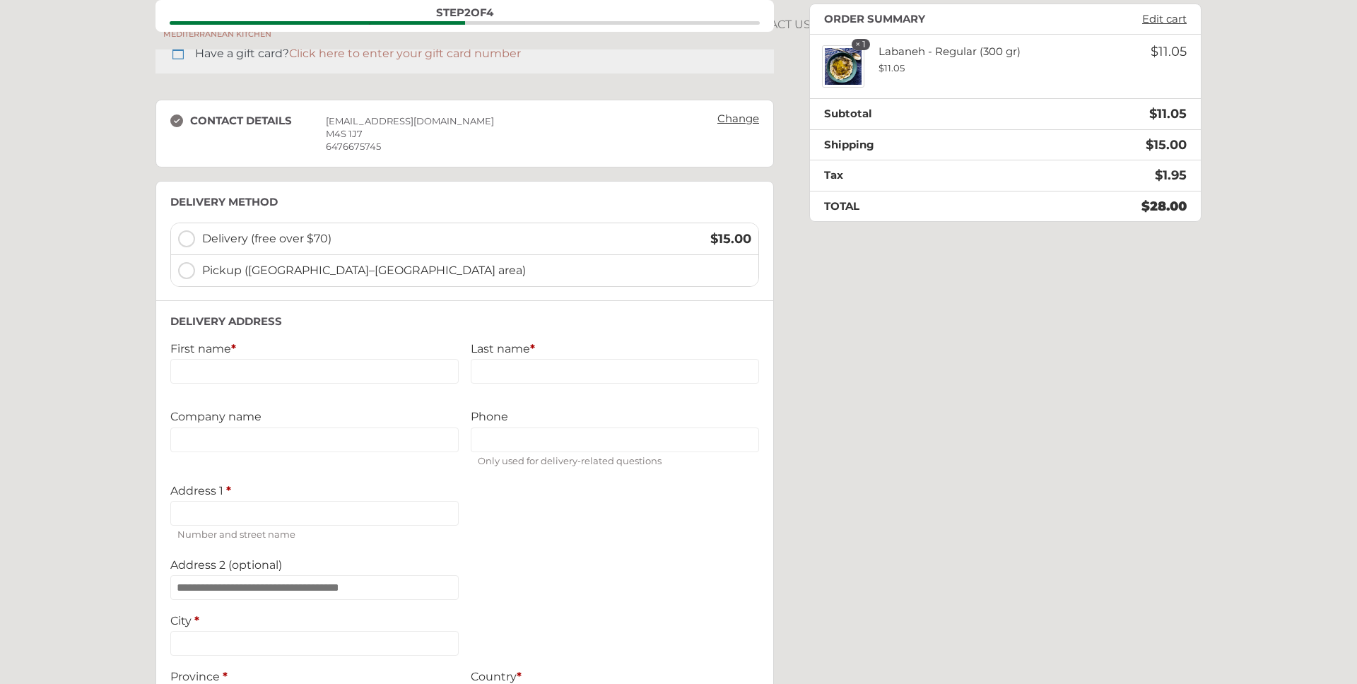
scroll to position [0, 0]
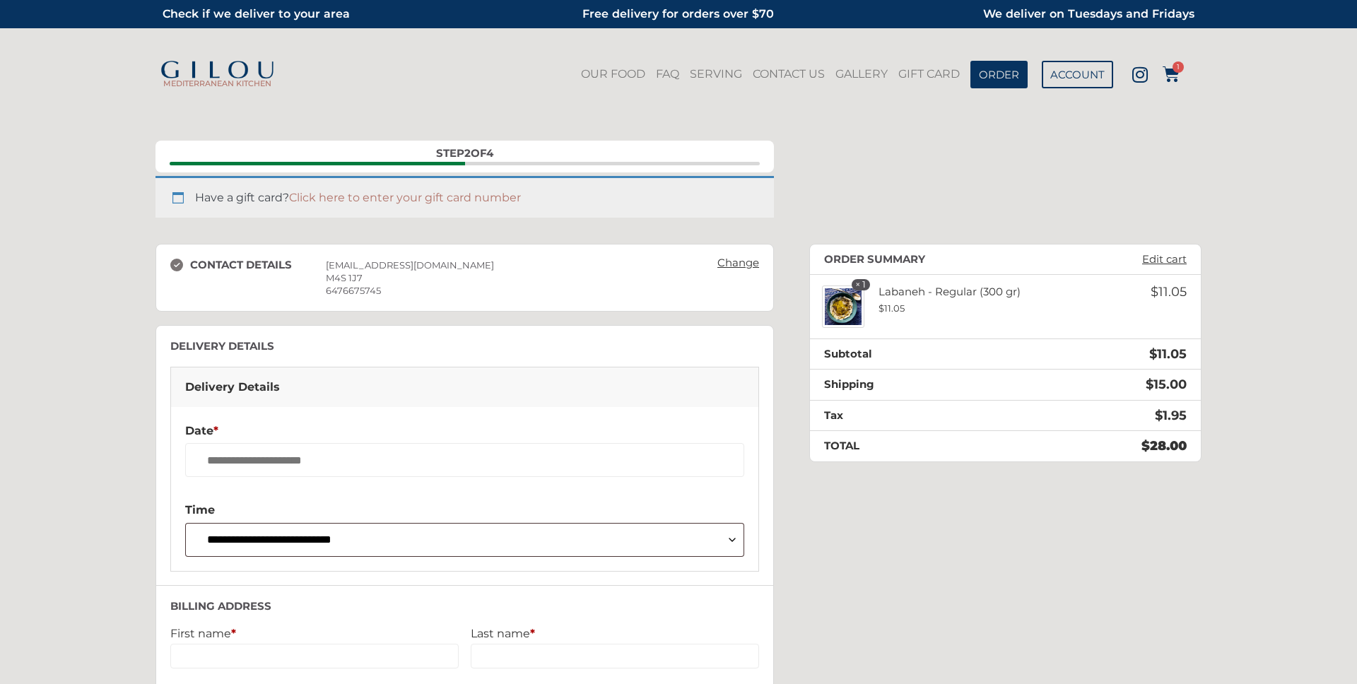
select select "**"
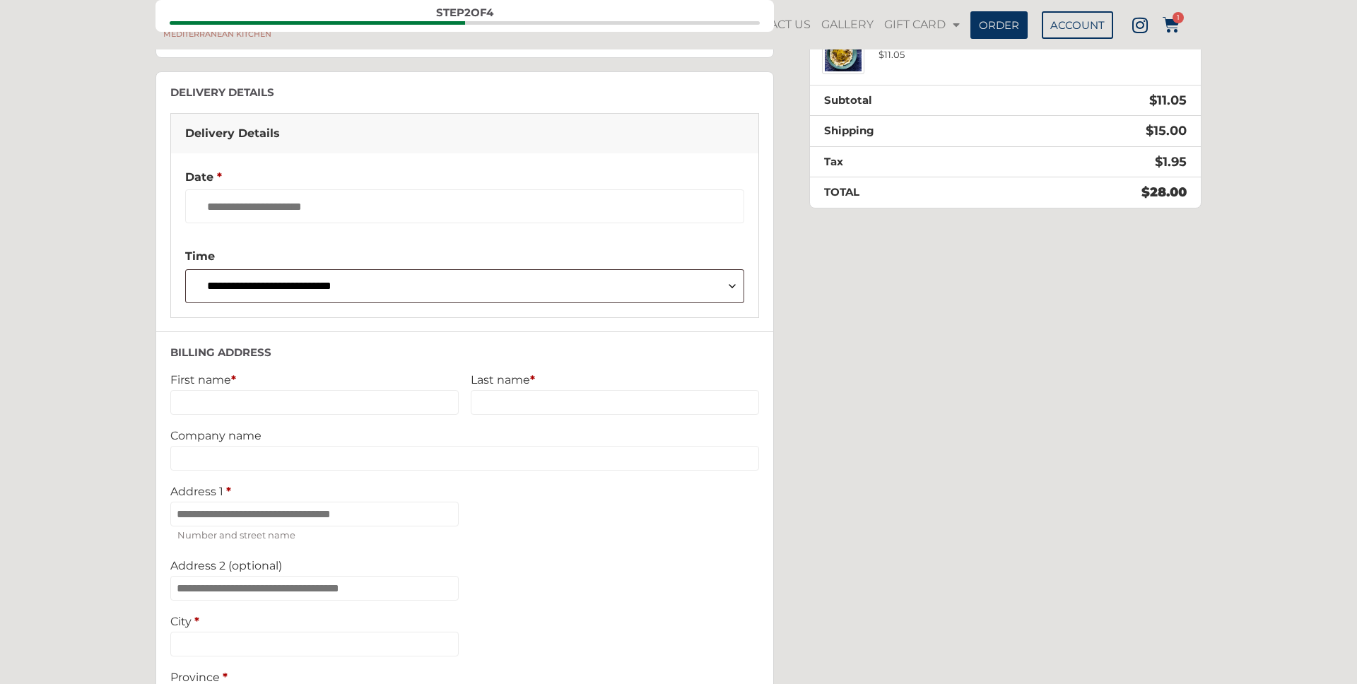
scroll to position [580, 0]
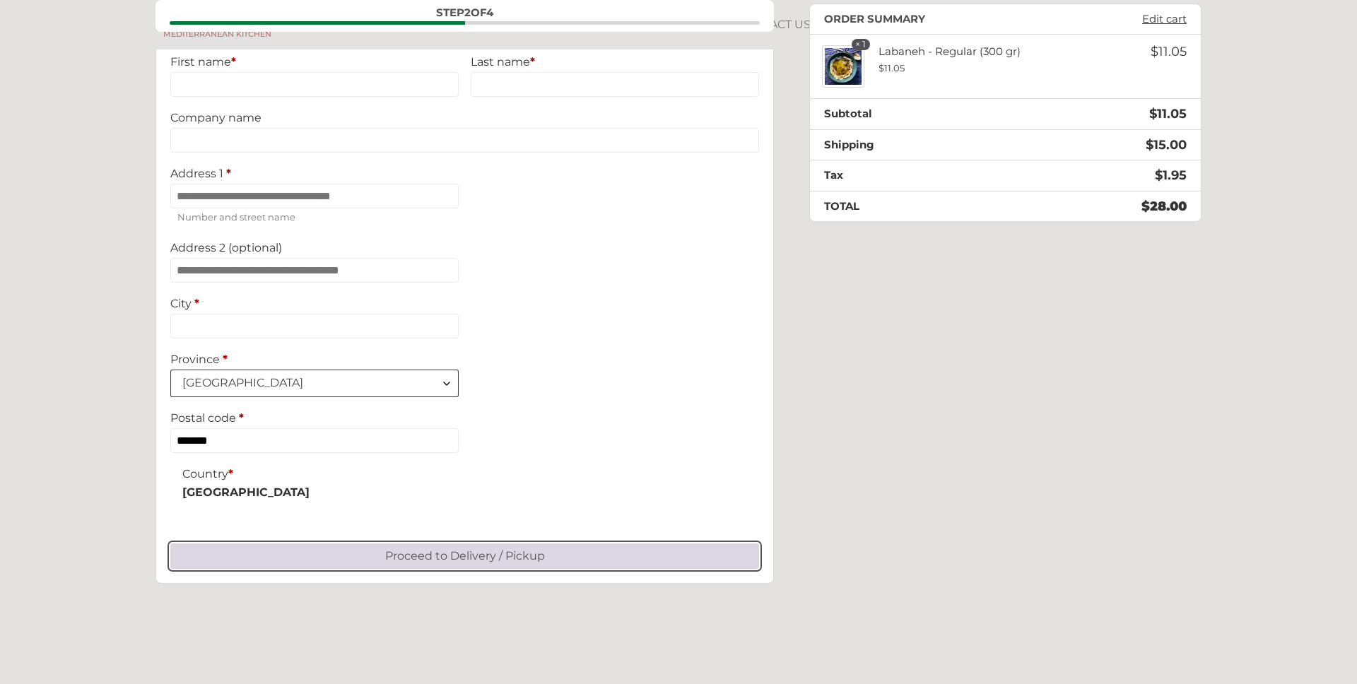
click at [491, 560] on button "Proceed to Delivery / Pickup" at bounding box center [464, 555] width 589 height 25
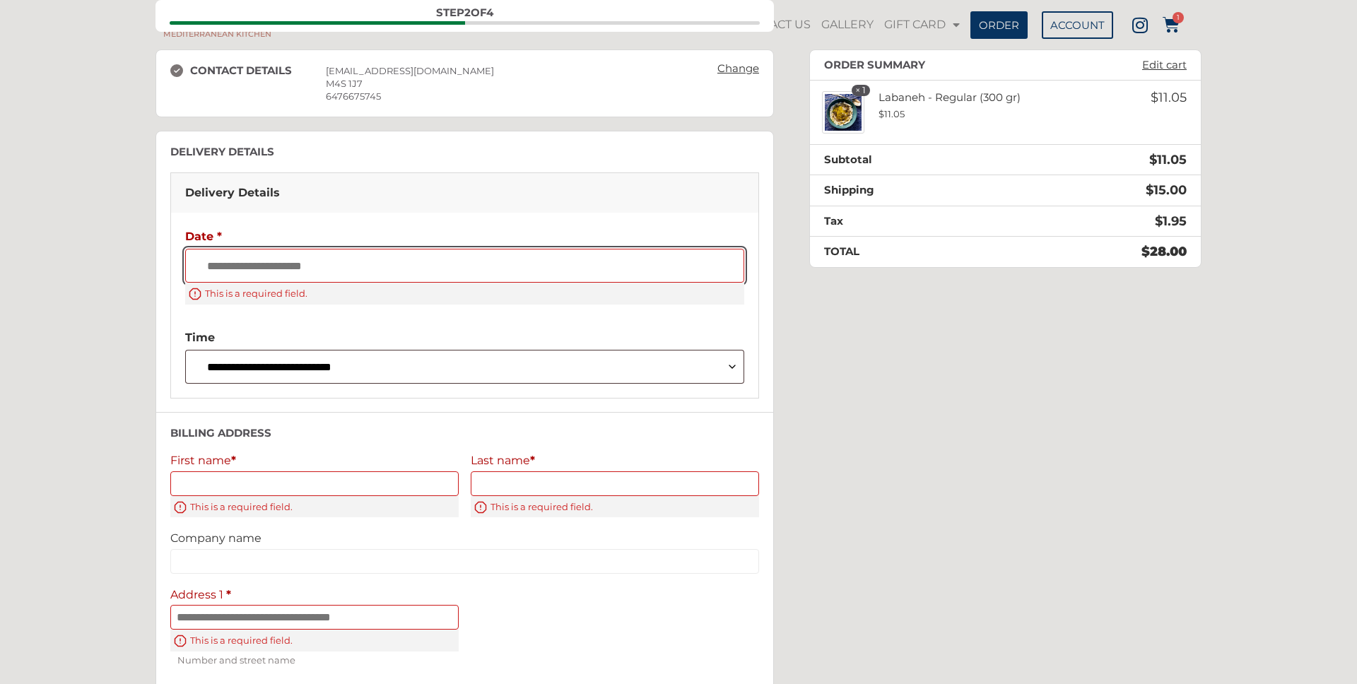
scroll to position [0, 0]
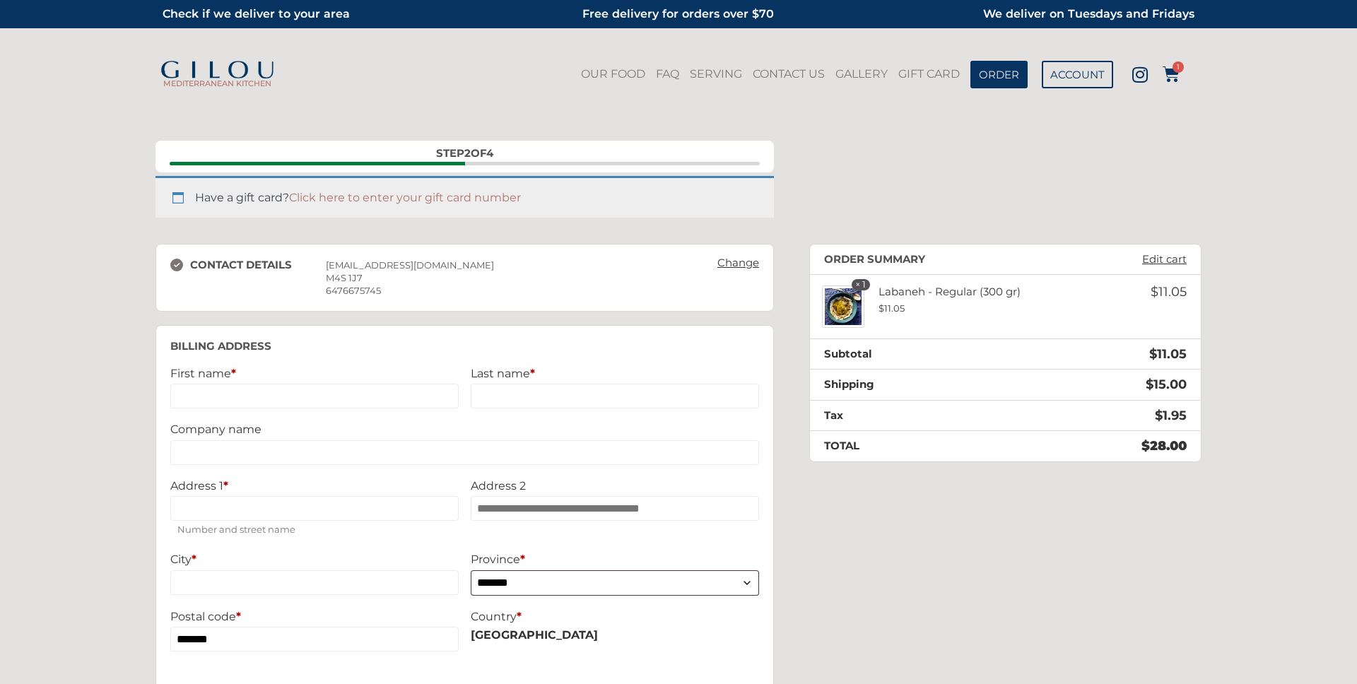
select select "**"
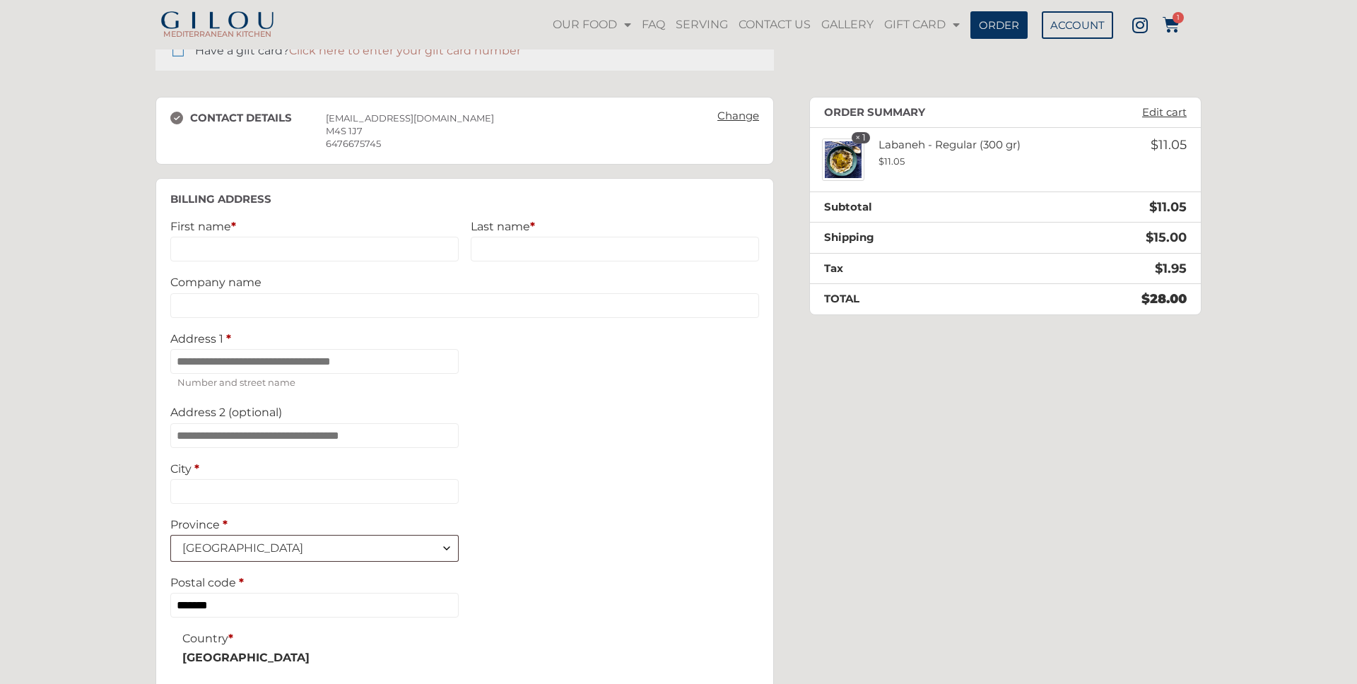
scroll to position [87, 0]
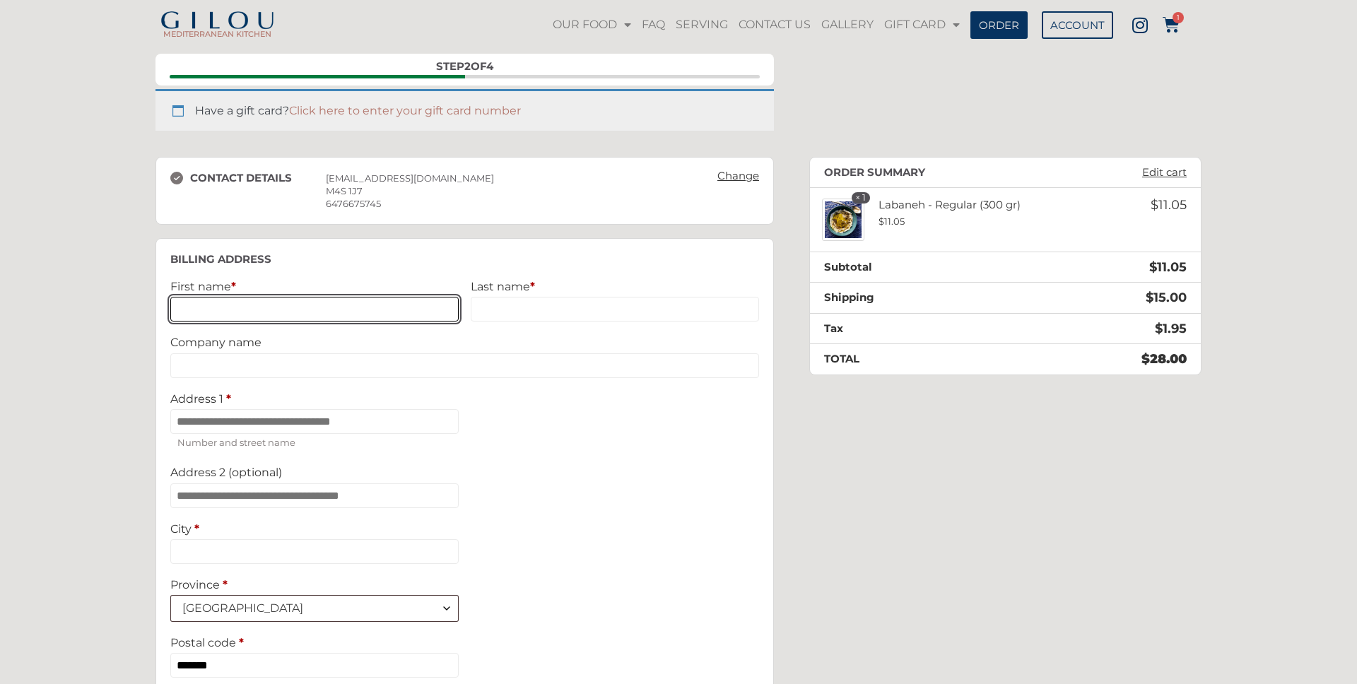
click at [312, 312] on input "First name *" at bounding box center [314, 309] width 288 height 25
type input "****"
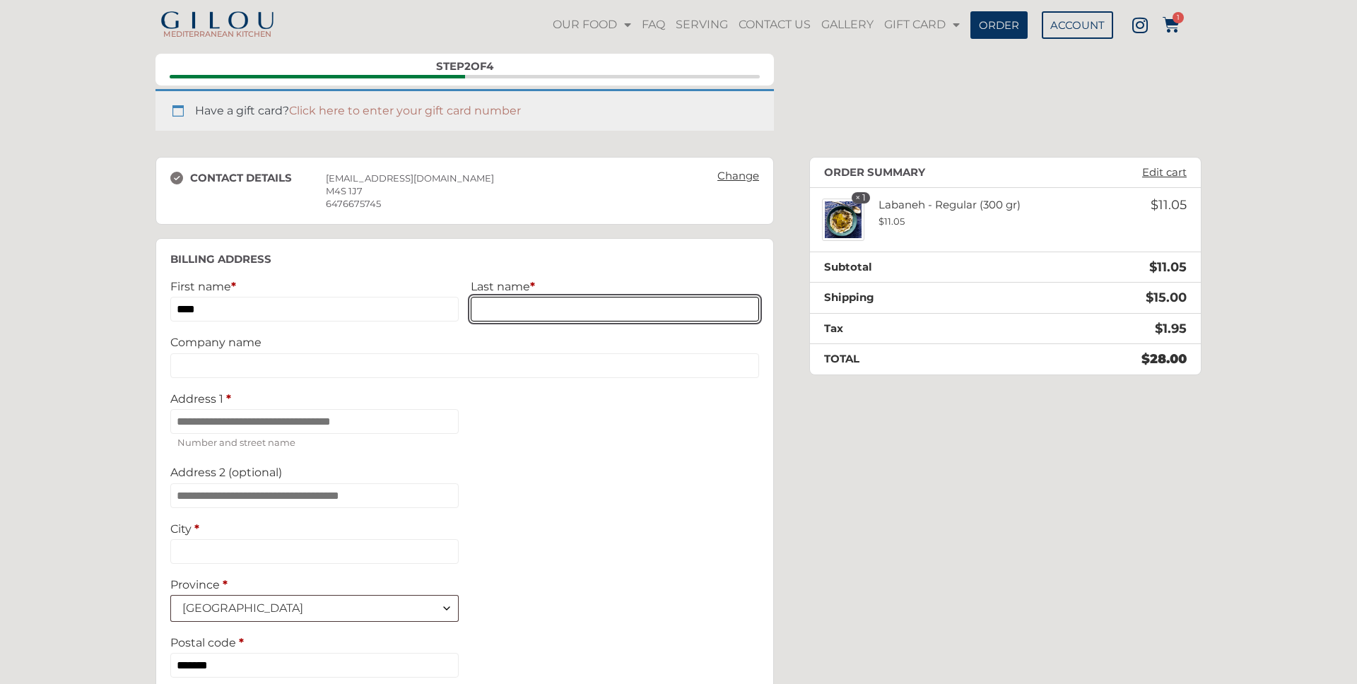
type input "*****"
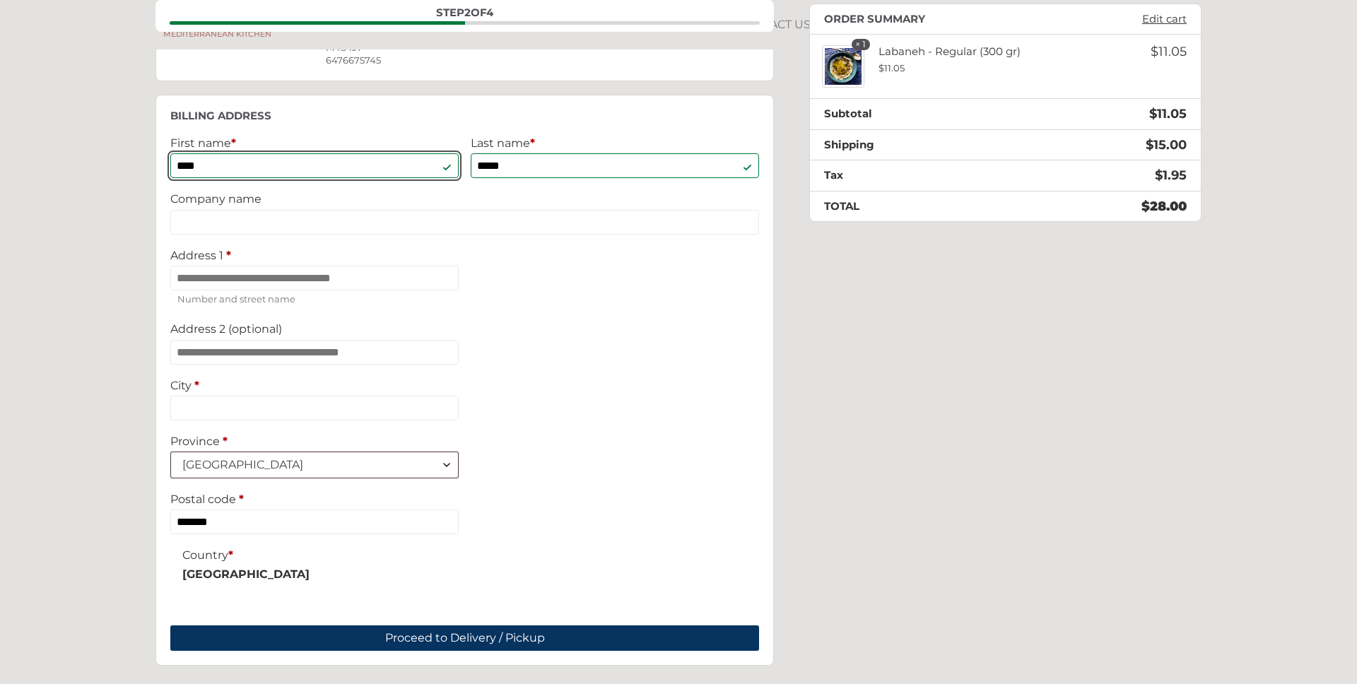
scroll to position [274, 0]
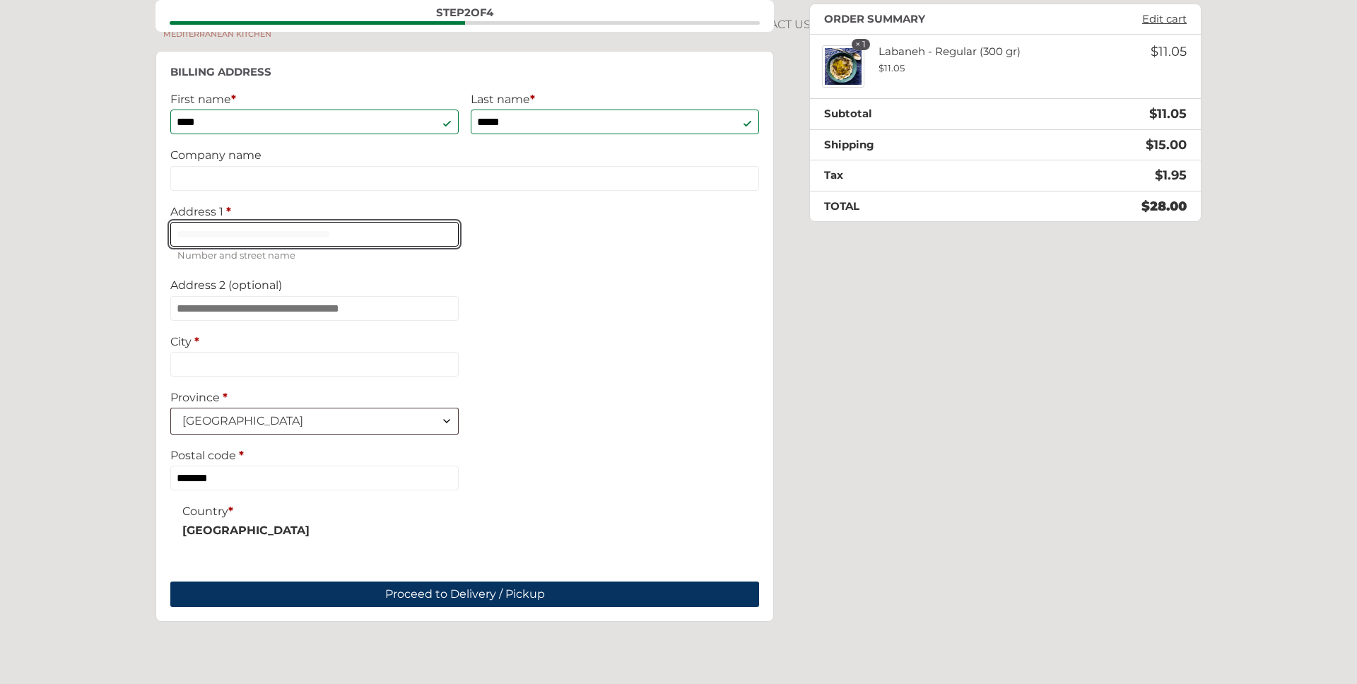
click at [264, 247] on input "Address 1 *" at bounding box center [314, 234] width 288 height 25
type input "**********"
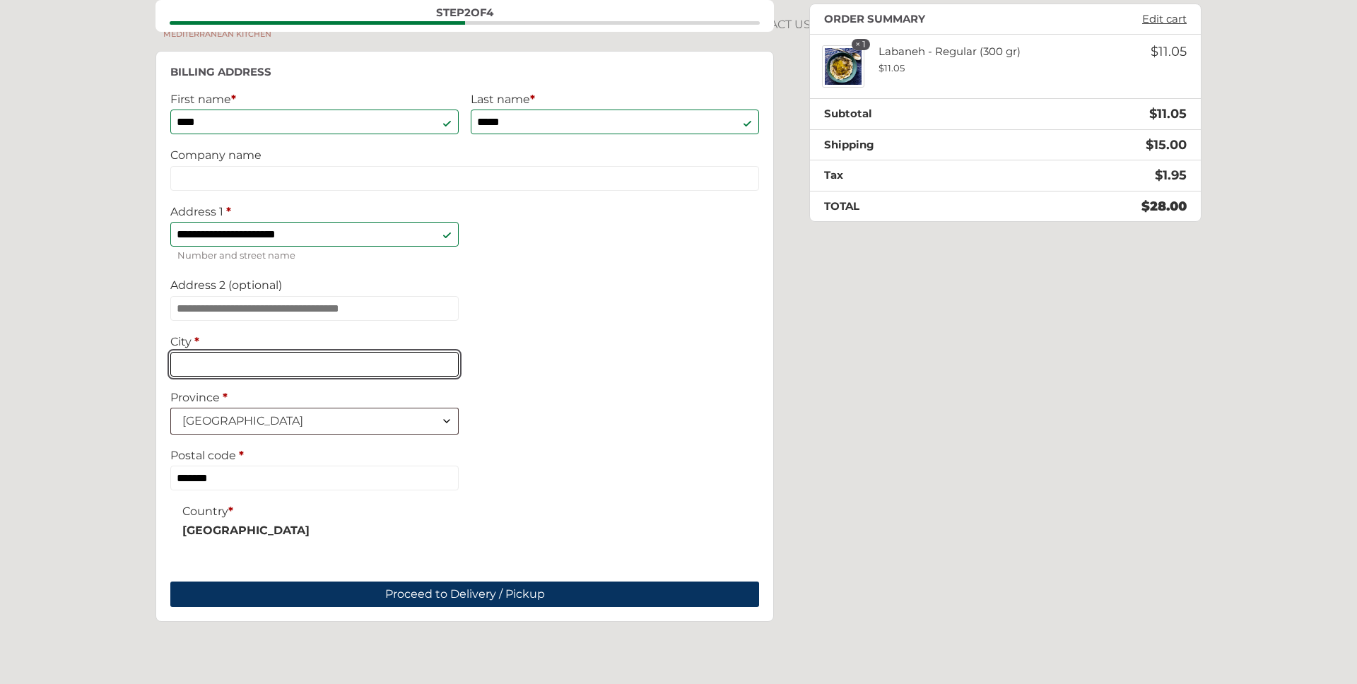
click at [405, 373] on input "City *" at bounding box center [314, 364] width 288 height 25
type input "*******"
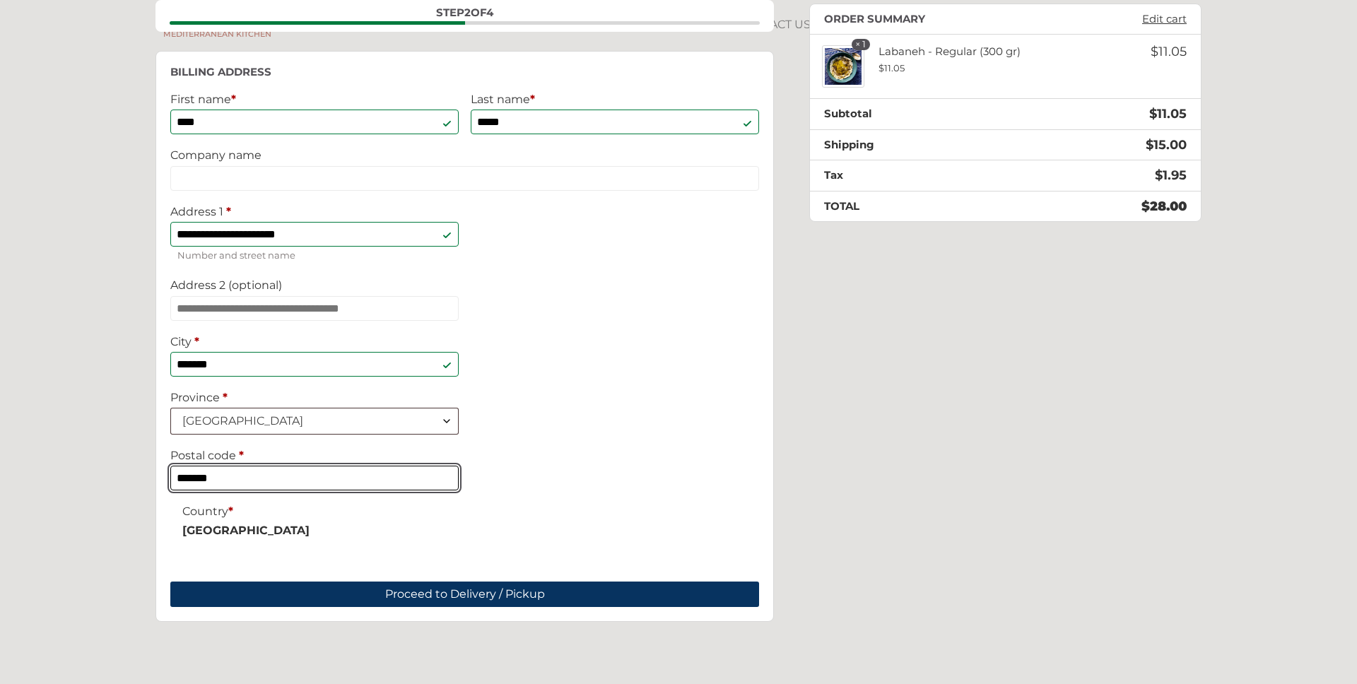
click at [247, 489] on input "*******" at bounding box center [314, 478] width 288 height 25
click at [247, 489] on input "Postal code *" at bounding box center [314, 478] width 288 height 25
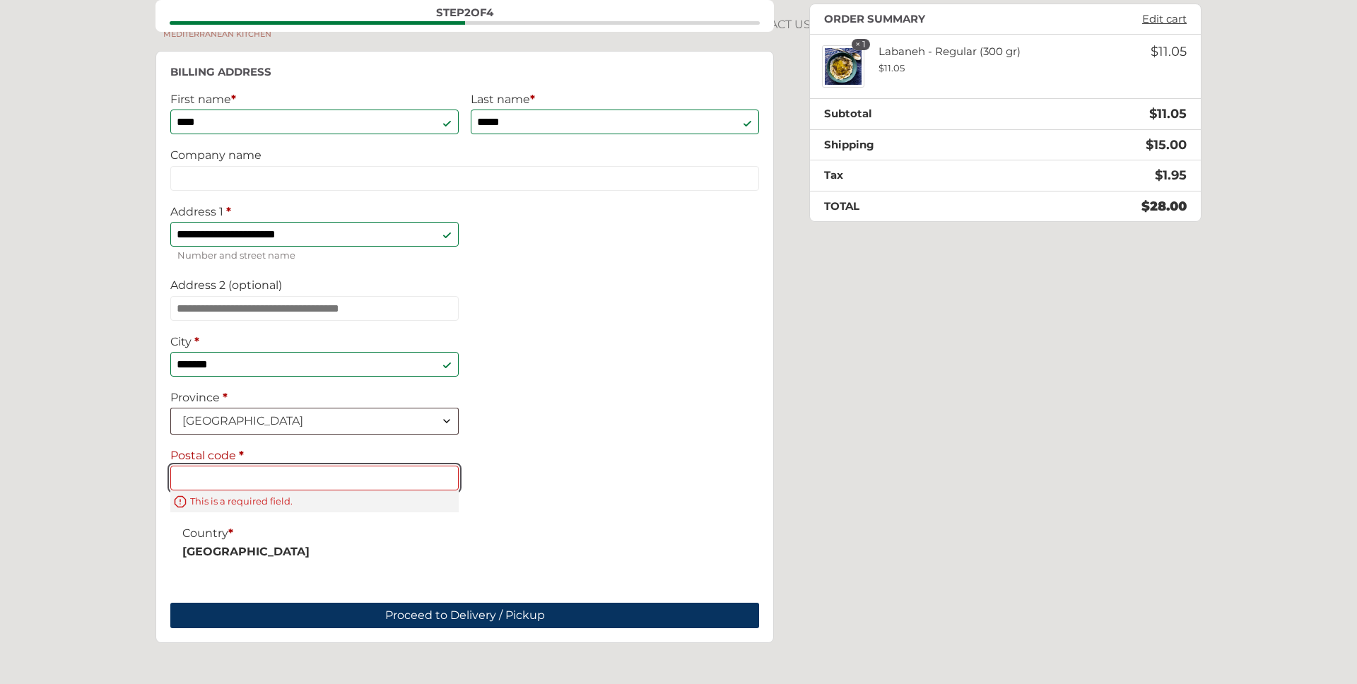
type input "*******"
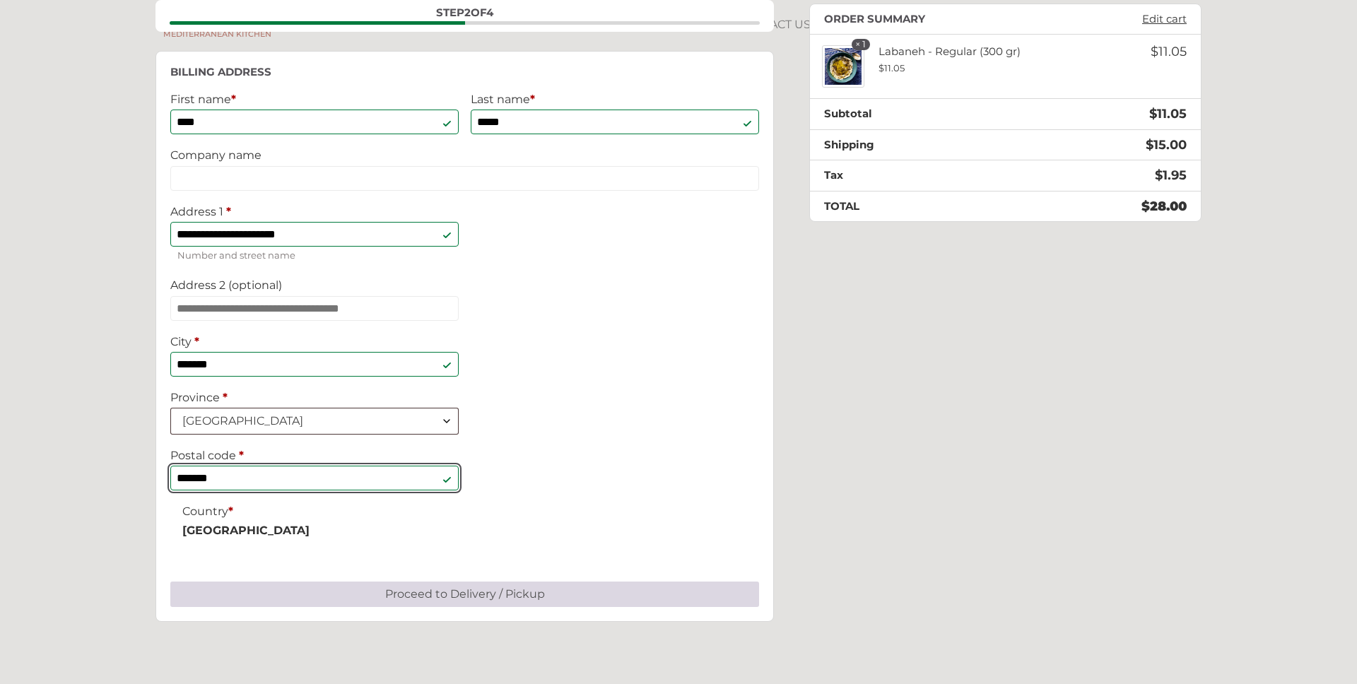
click at [459, 605] on button "Proceed to Delivery / Pickup" at bounding box center [464, 594] width 589 height 25
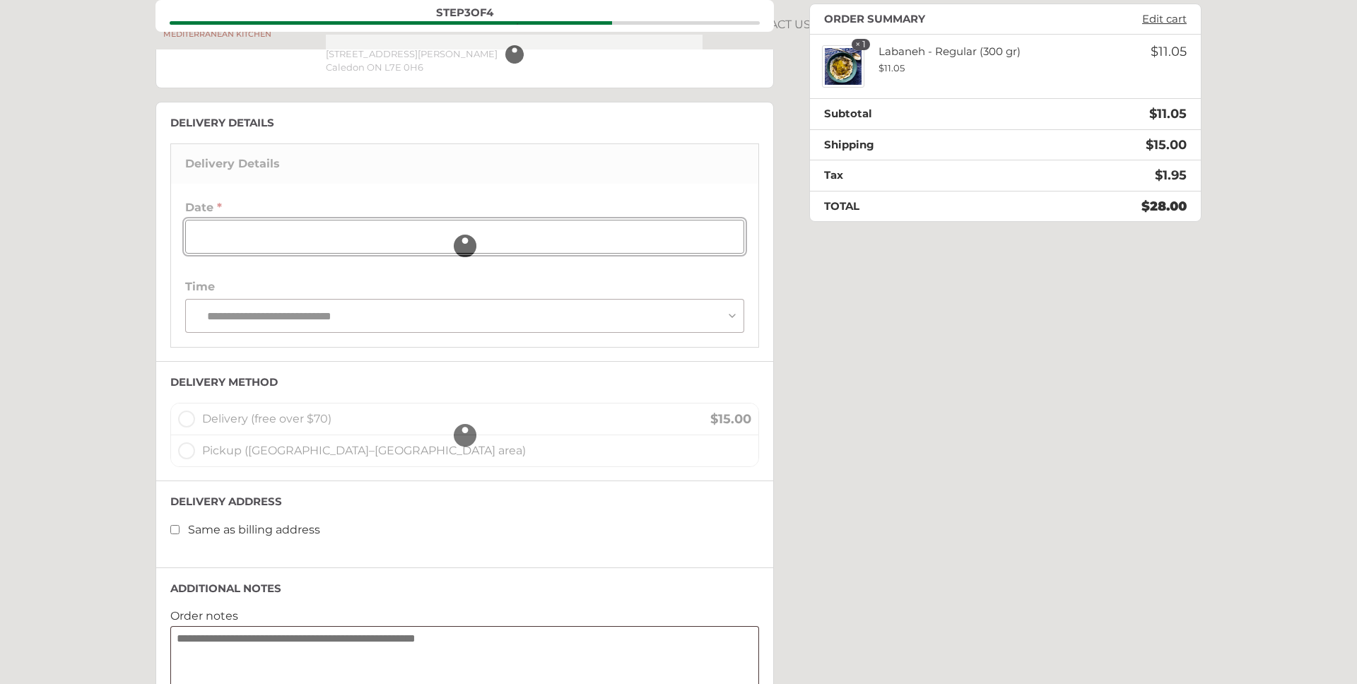
scroll to position [276, 0]
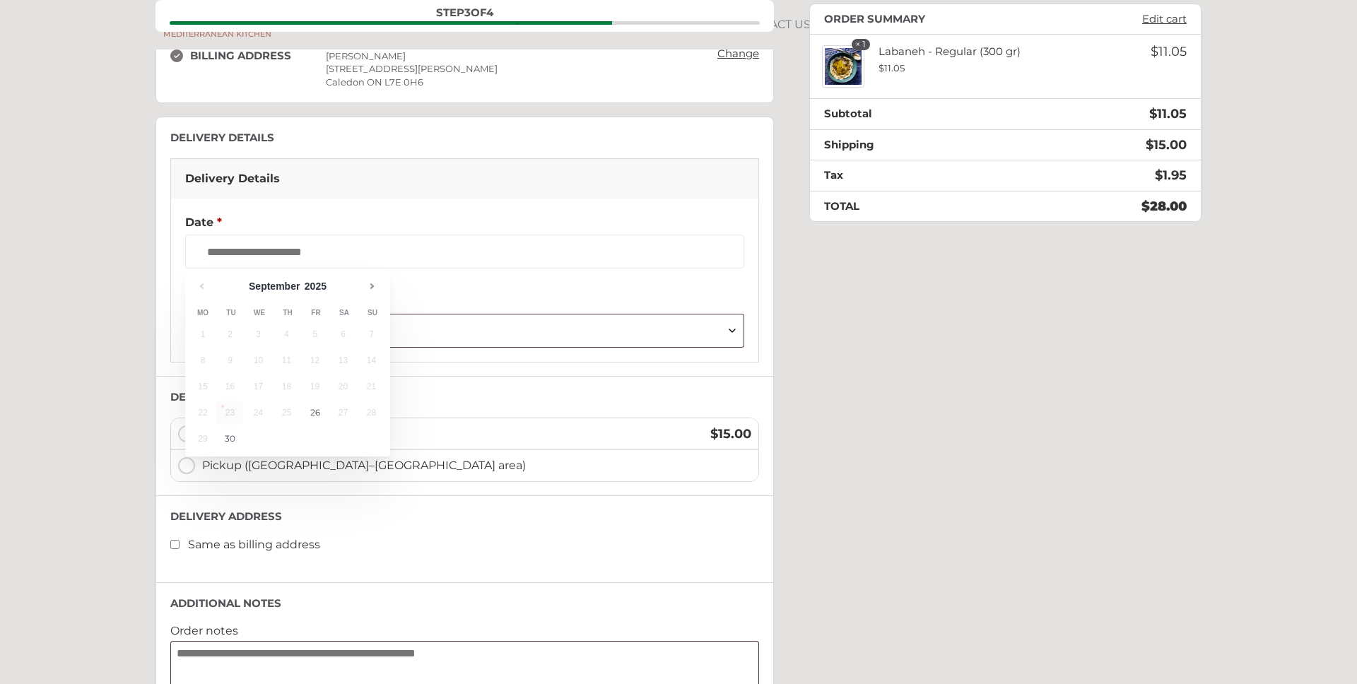
click at [779, 368] on div "**********" at bounding box center [678, 386] width 1046 height 845
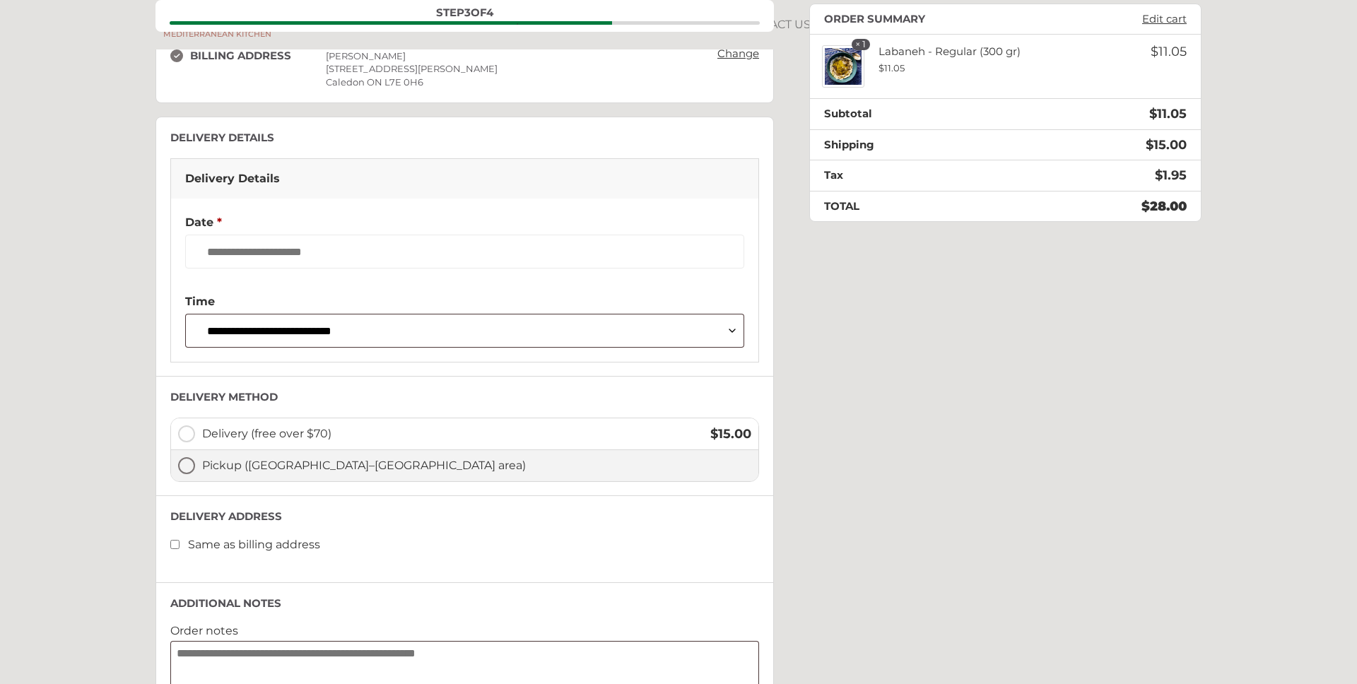
click at [235, 466] on span "Pickup ([GEOGRAPHIC_DATA]–[GEOGRAPHIC_DATA] area)" at bounding box center [476, 465] width 549 height 17
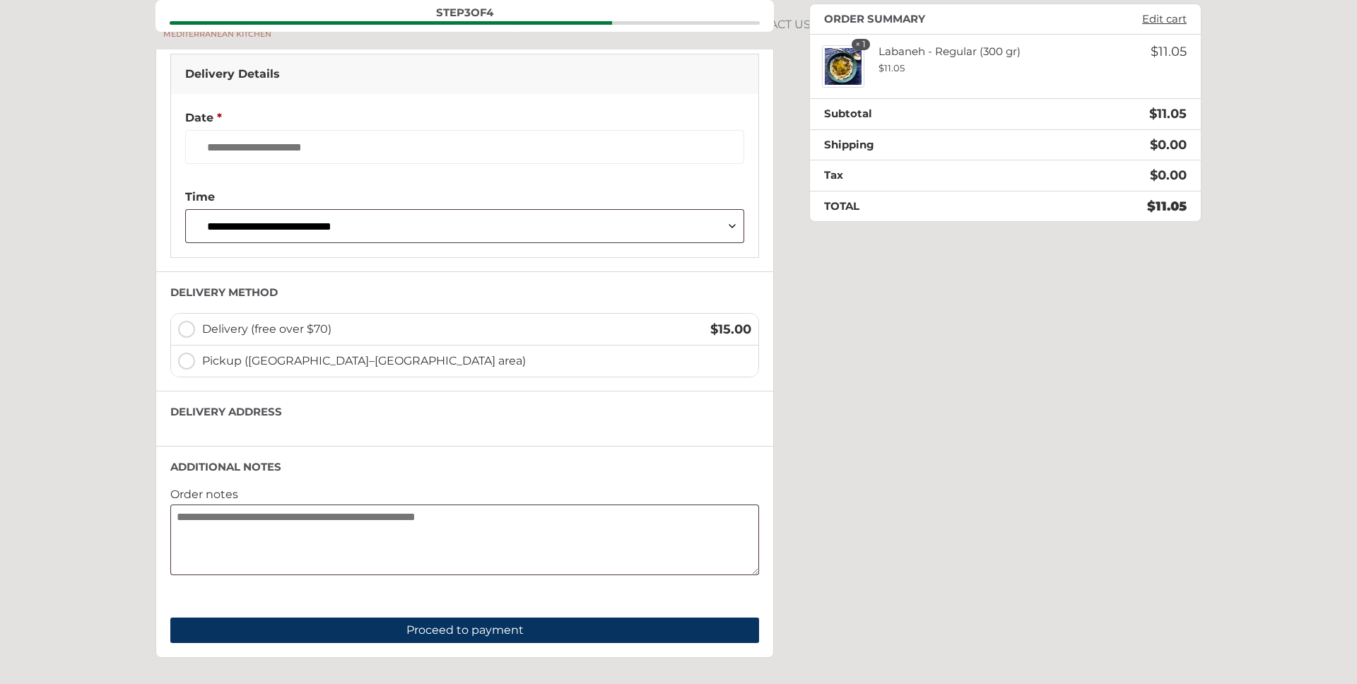
scroll to position [455, 0]
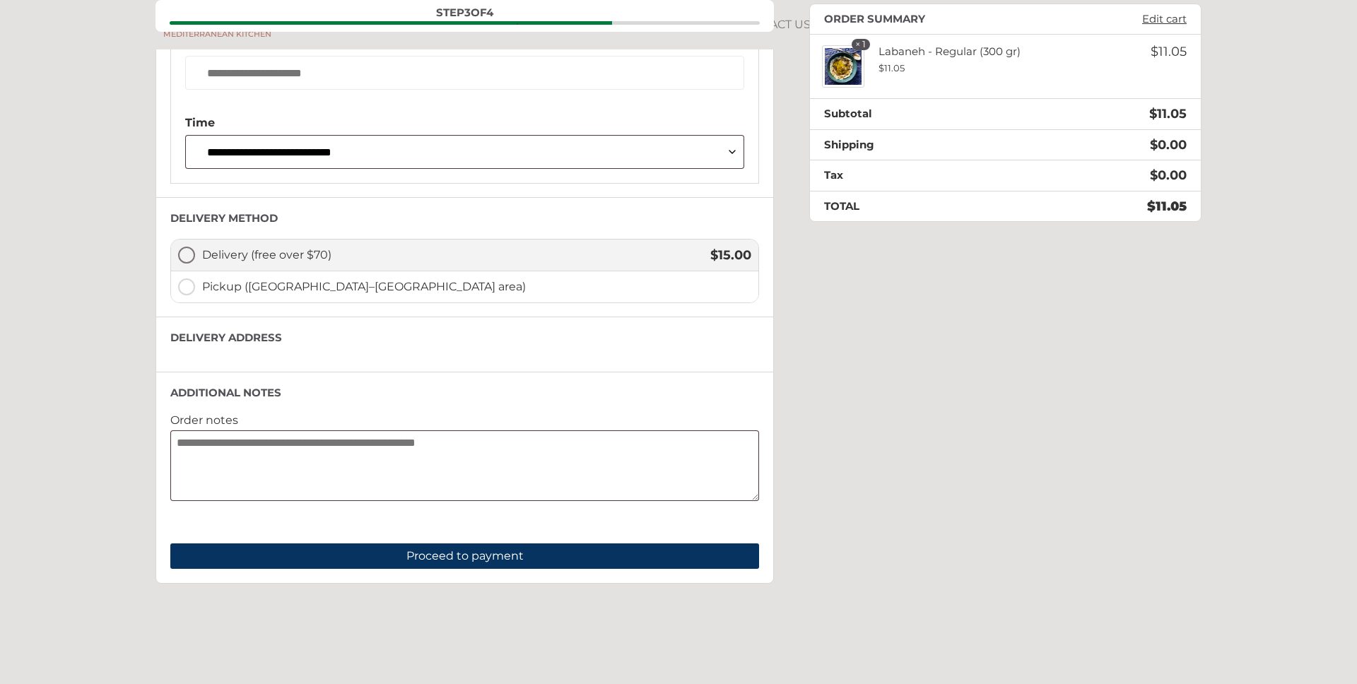
click at [235, 260] on span "Delivery (free over $70)" at bounding box center [448, 255] width 493 height 17
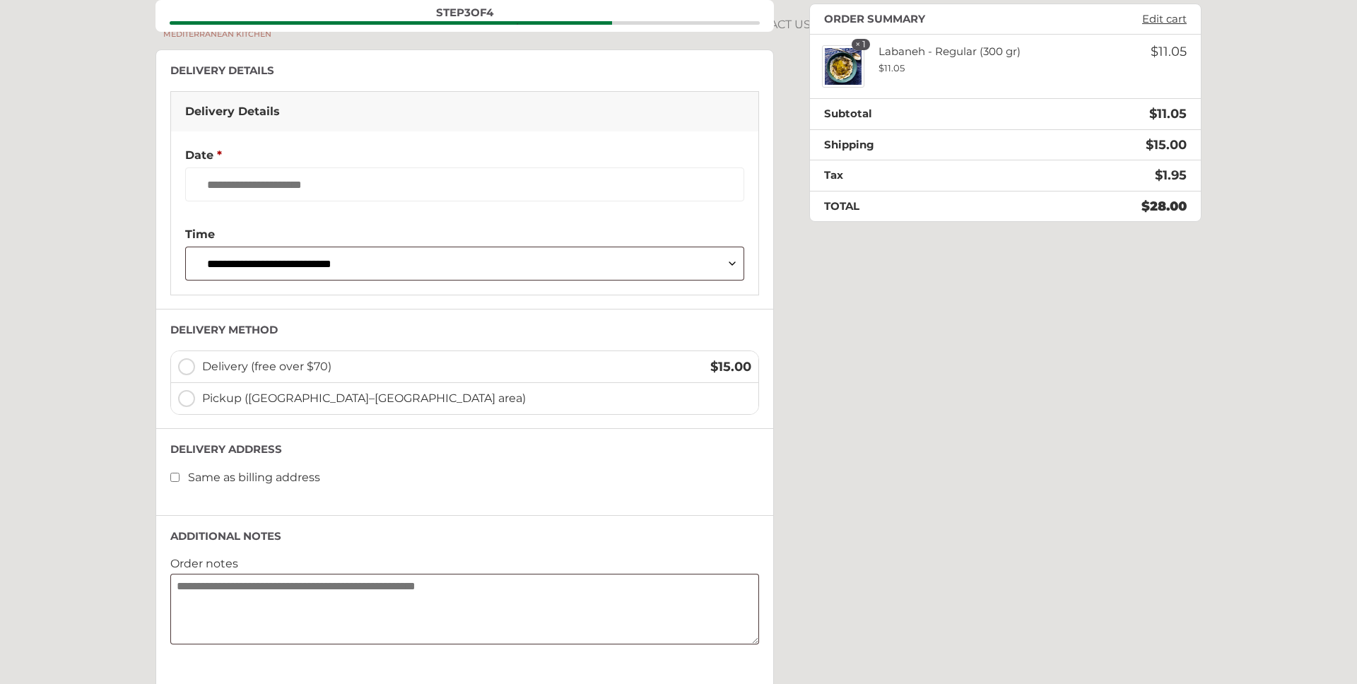
scroll to position [394, 0]
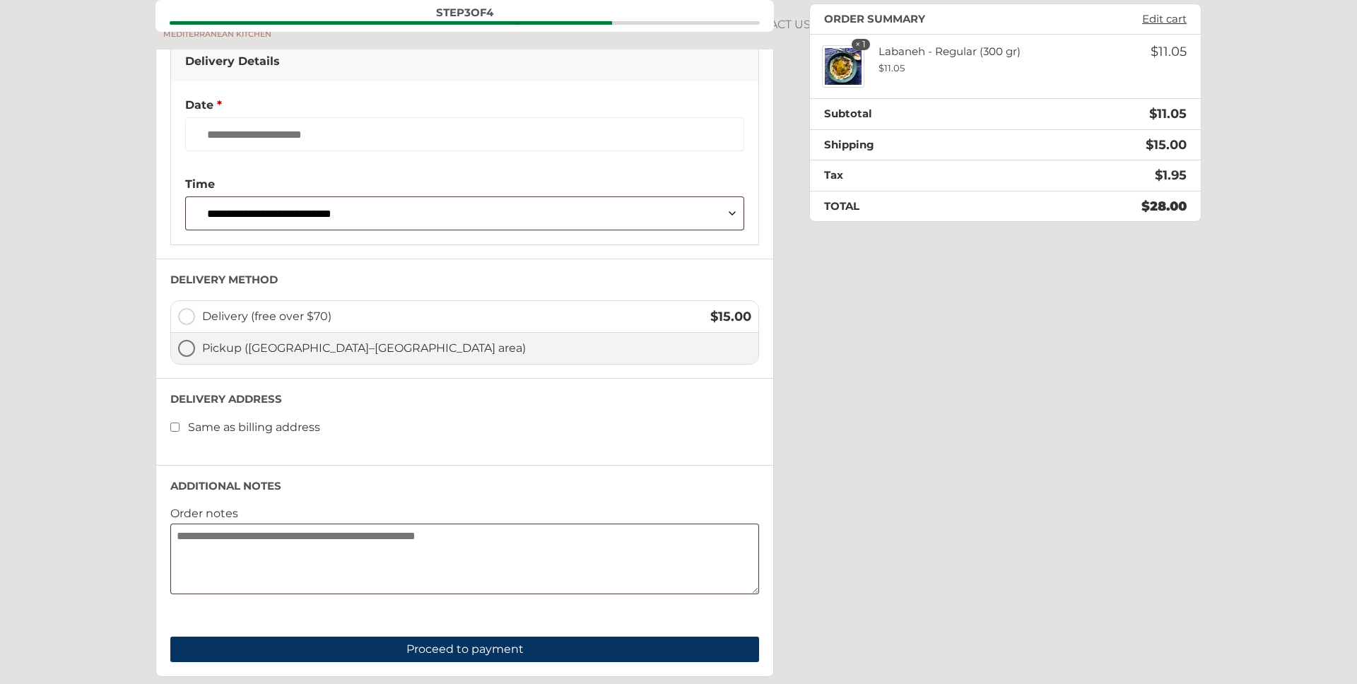
click at [257, 346] on span "Pickup ([GEOGRAPHIC_DATA]–[GEOGRAPHIC_DATA] area)" at bounding box center [476, 348] width 549 height 17
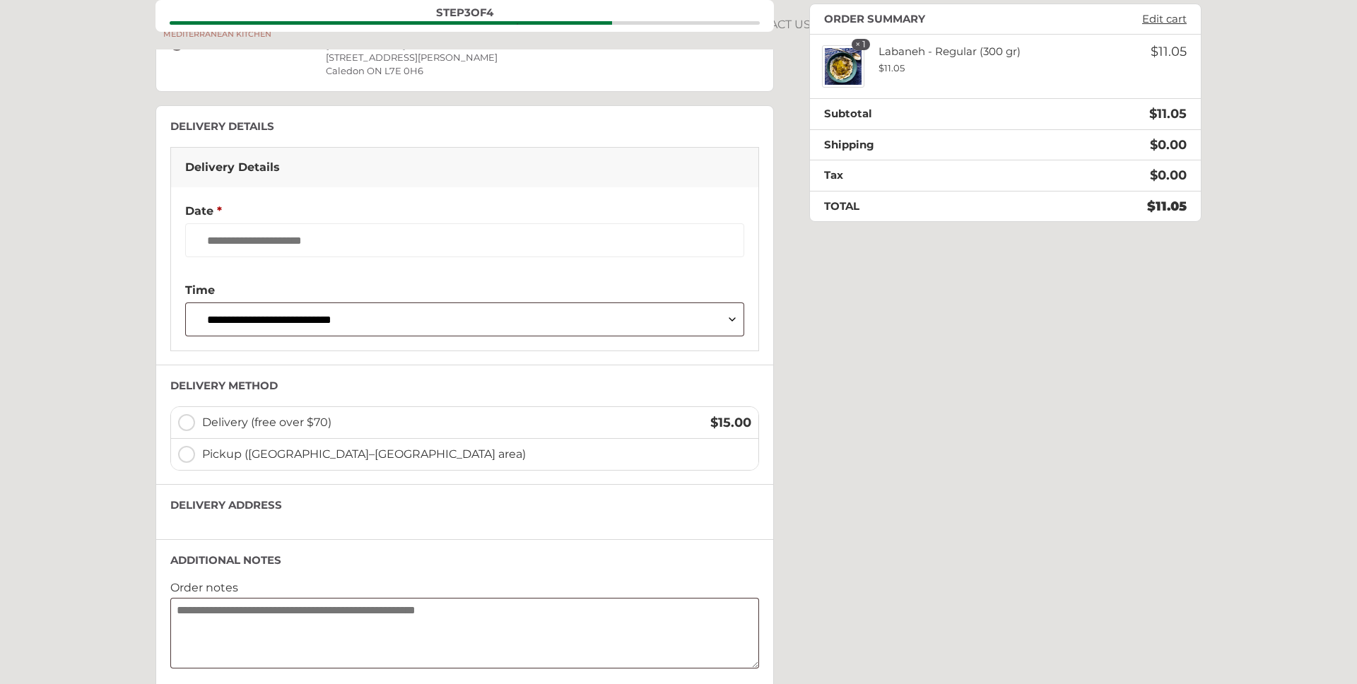
scroll to position [286, 0]
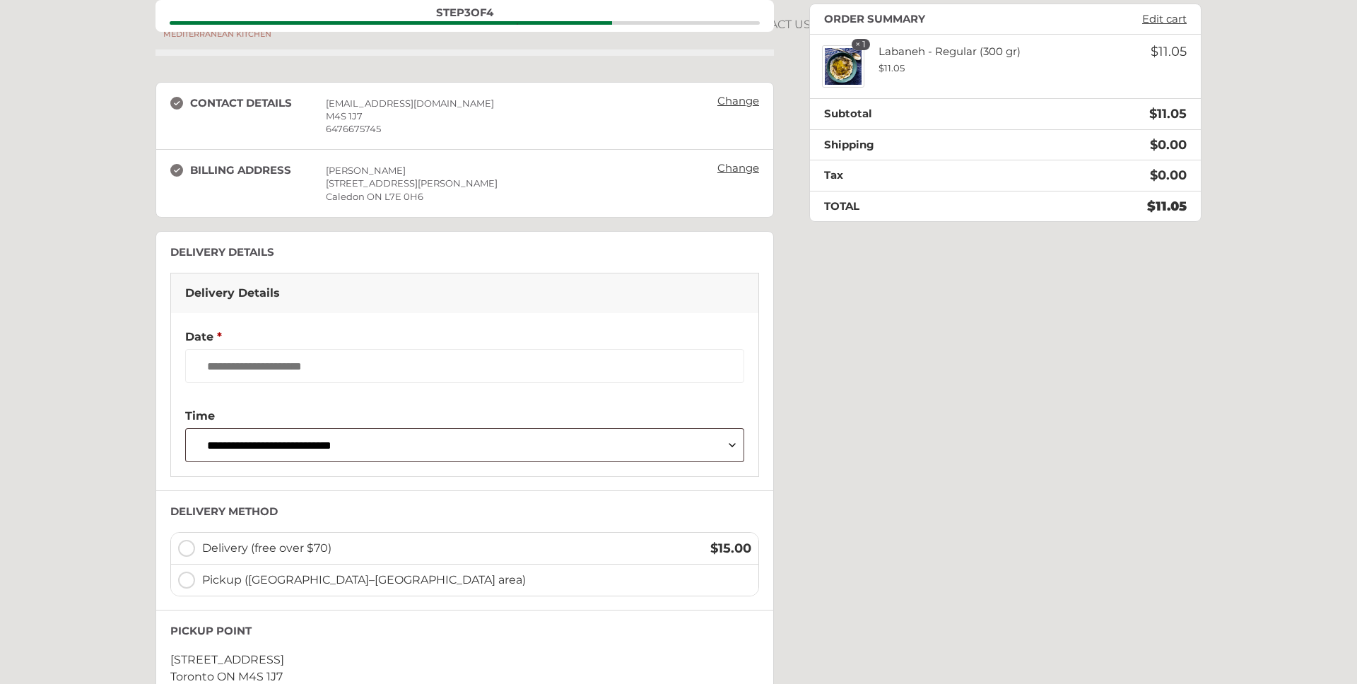
scroll to position [88, 0]
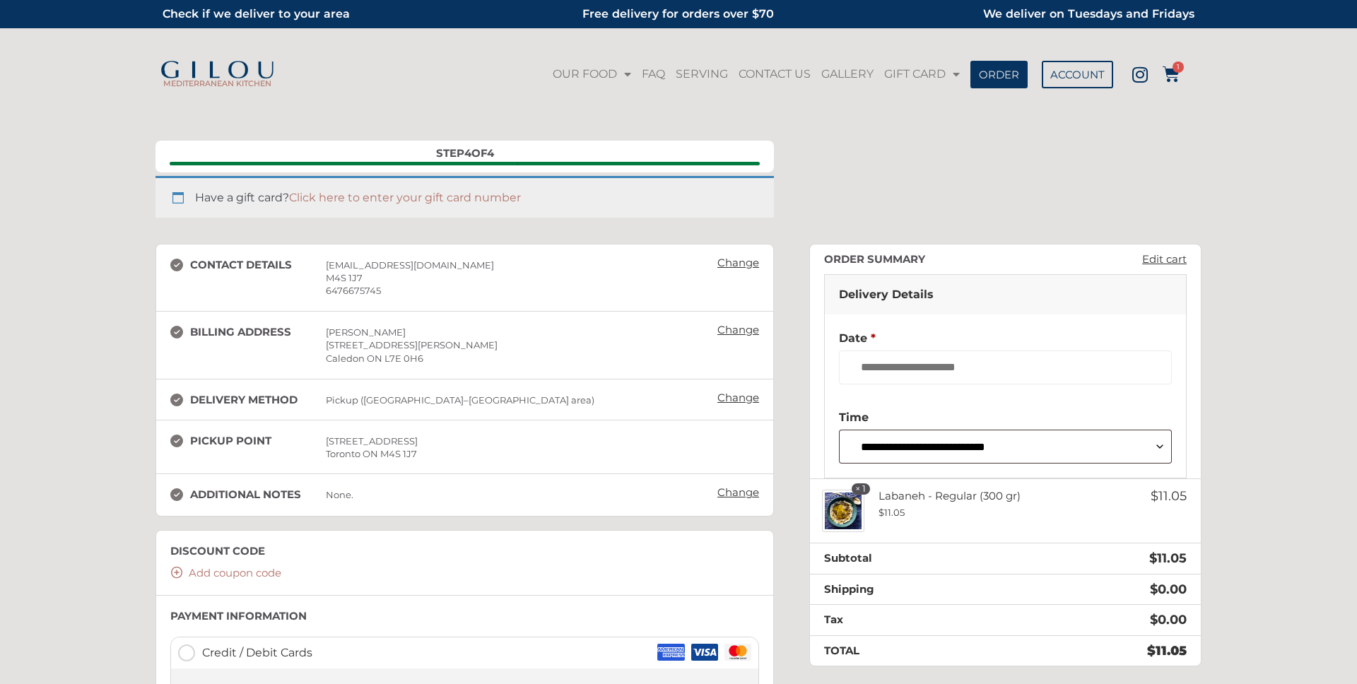
scroll to position [3, 0]
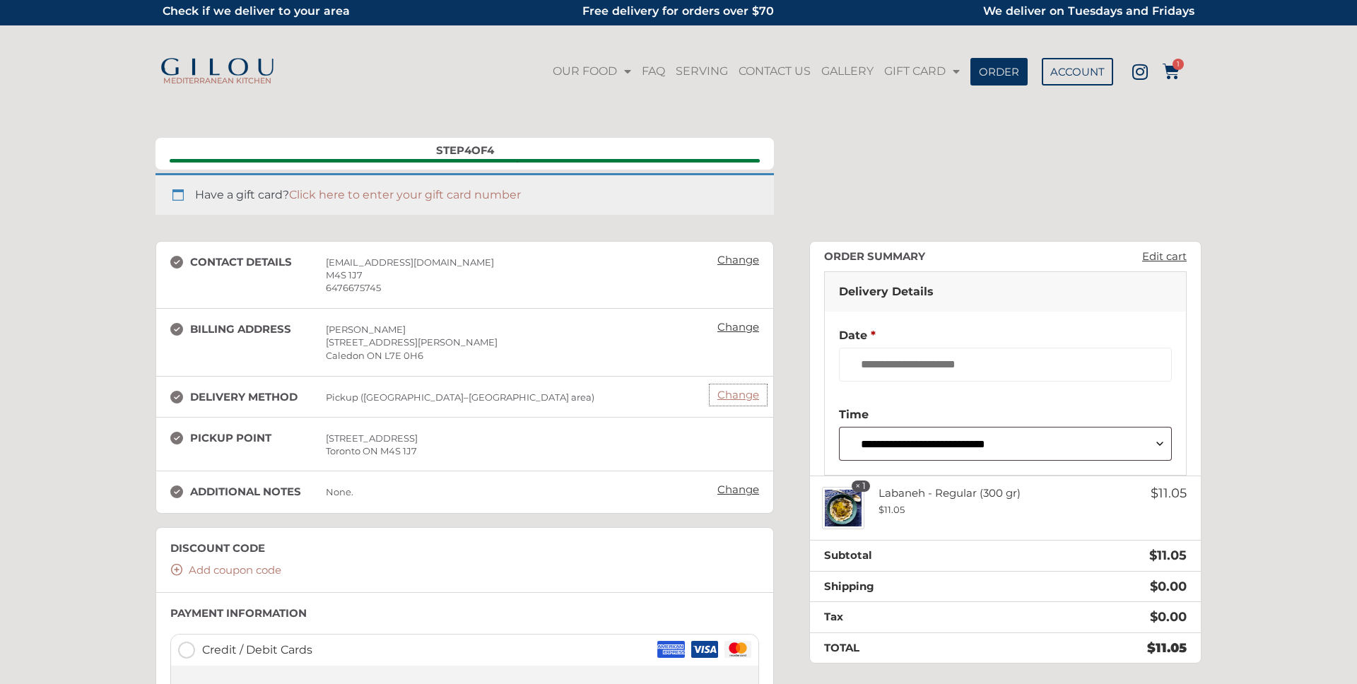
click at [745, 395] on link "Change" at bounding box center [738, 395] width 56 height 20
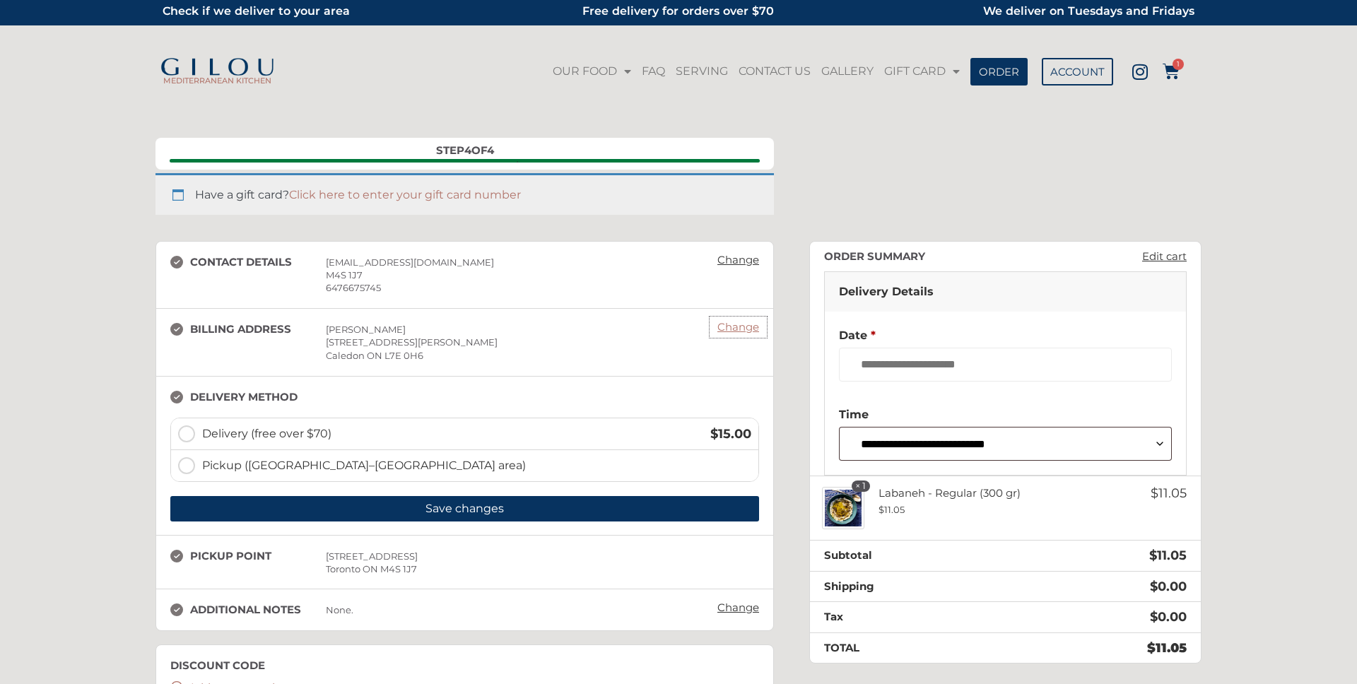
click at [745, 329] on link "Change" at bounding box center [738, 327] width 56 height 20
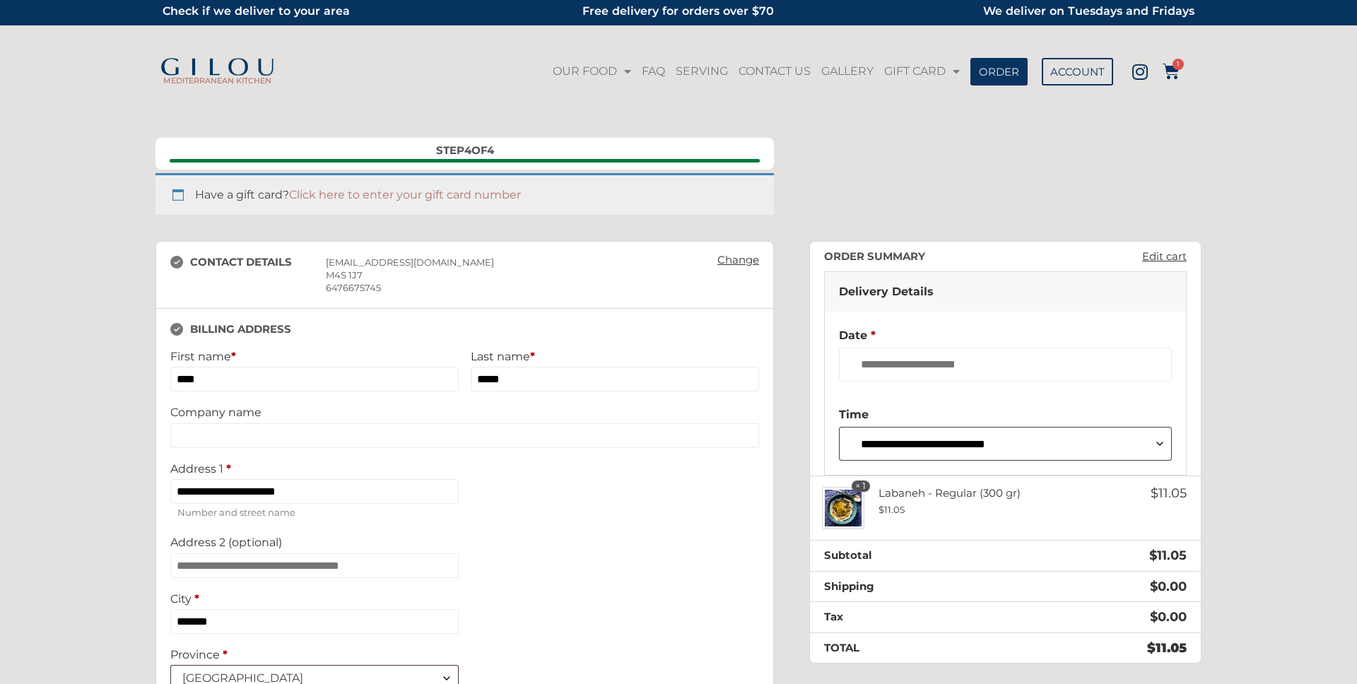
click at [745, 329] on div "**********" at bounding box center [464, 566] width 589 height 487
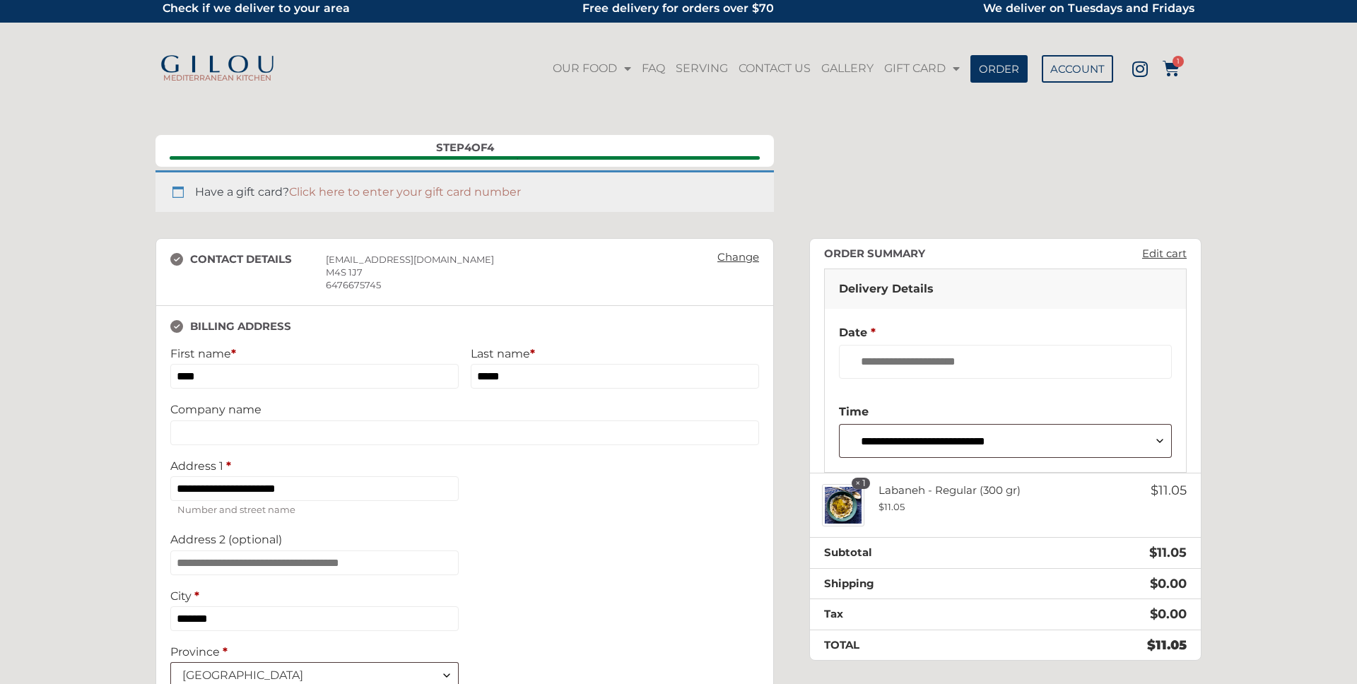
scroll to position [13, 0]
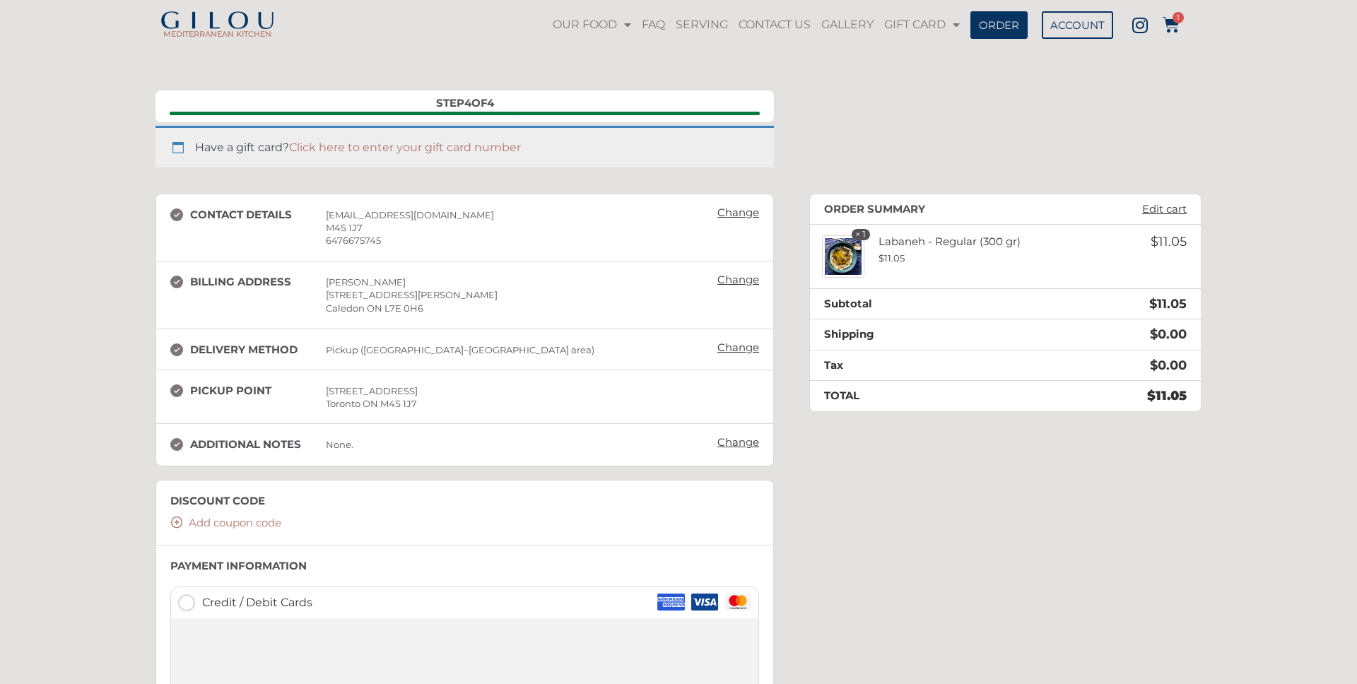
scroll to position [121, 0]
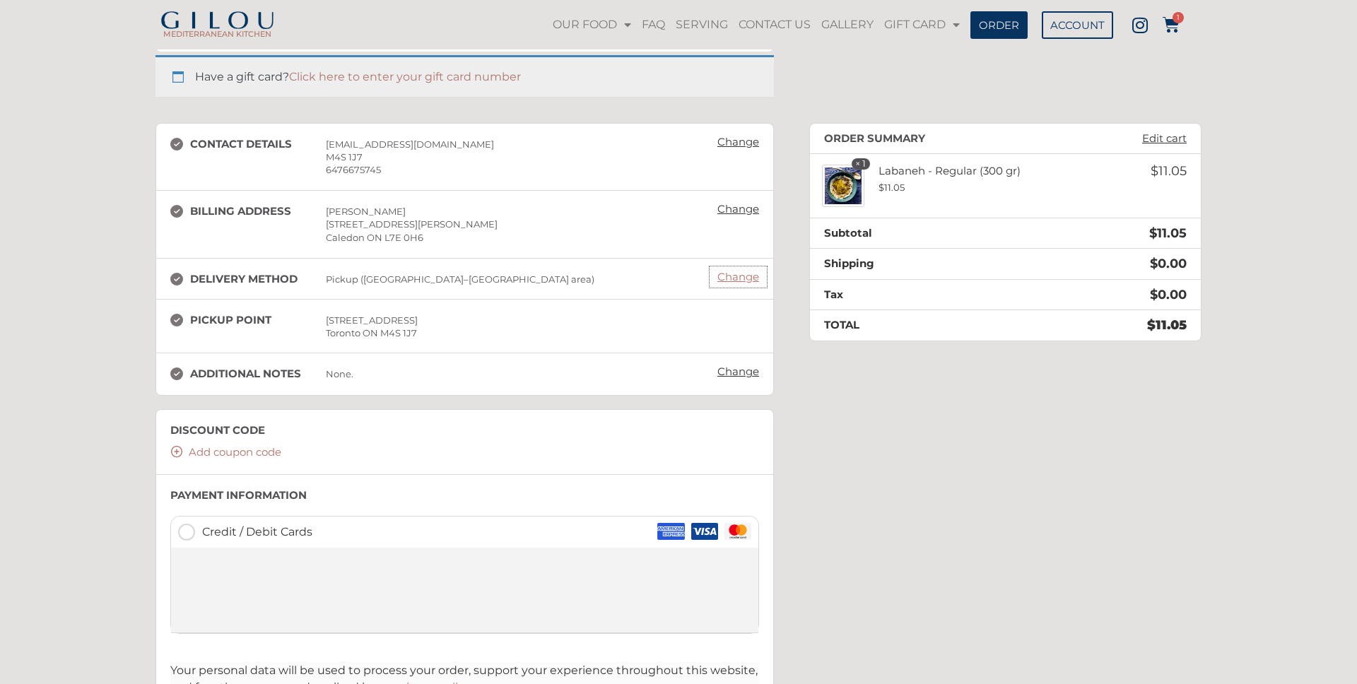
click at [733, 280] on link "Change" at bounding box center [738, 277] width 56 height 20
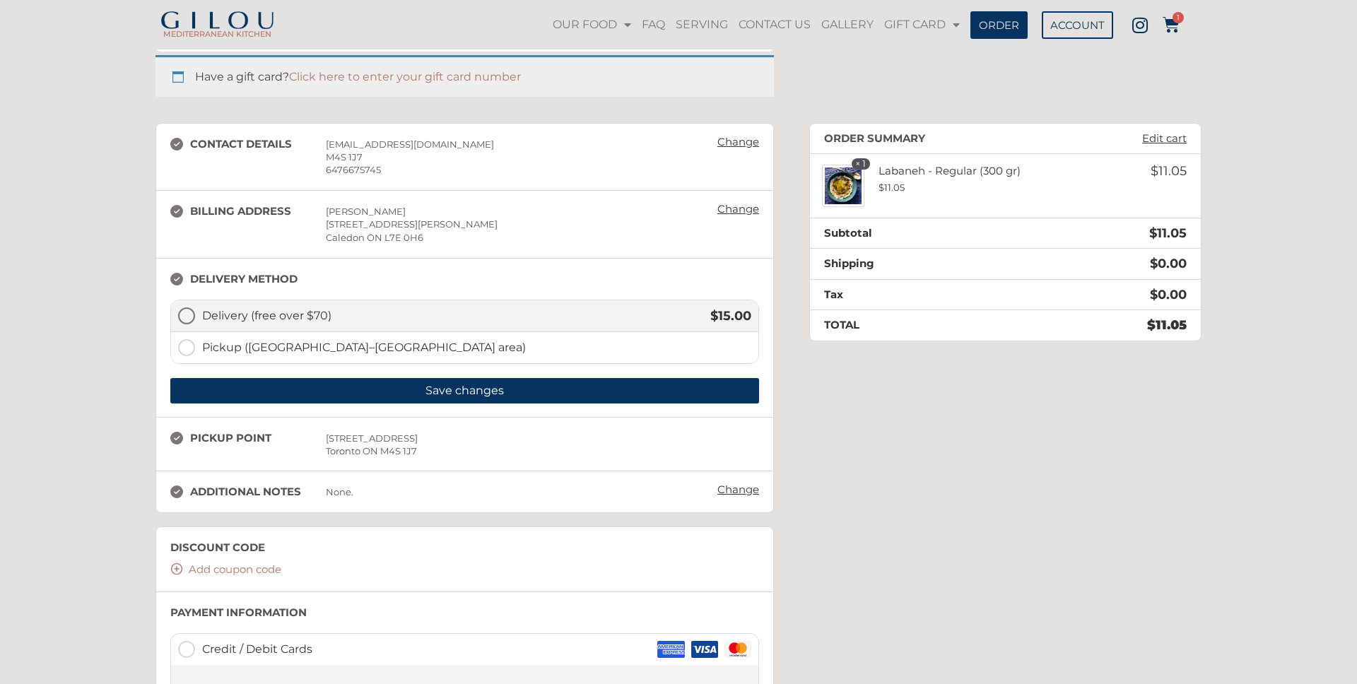
click at [248, 312] on span "Delivery (free over $70)" at bounding box center [448, 315] width 493 height 17
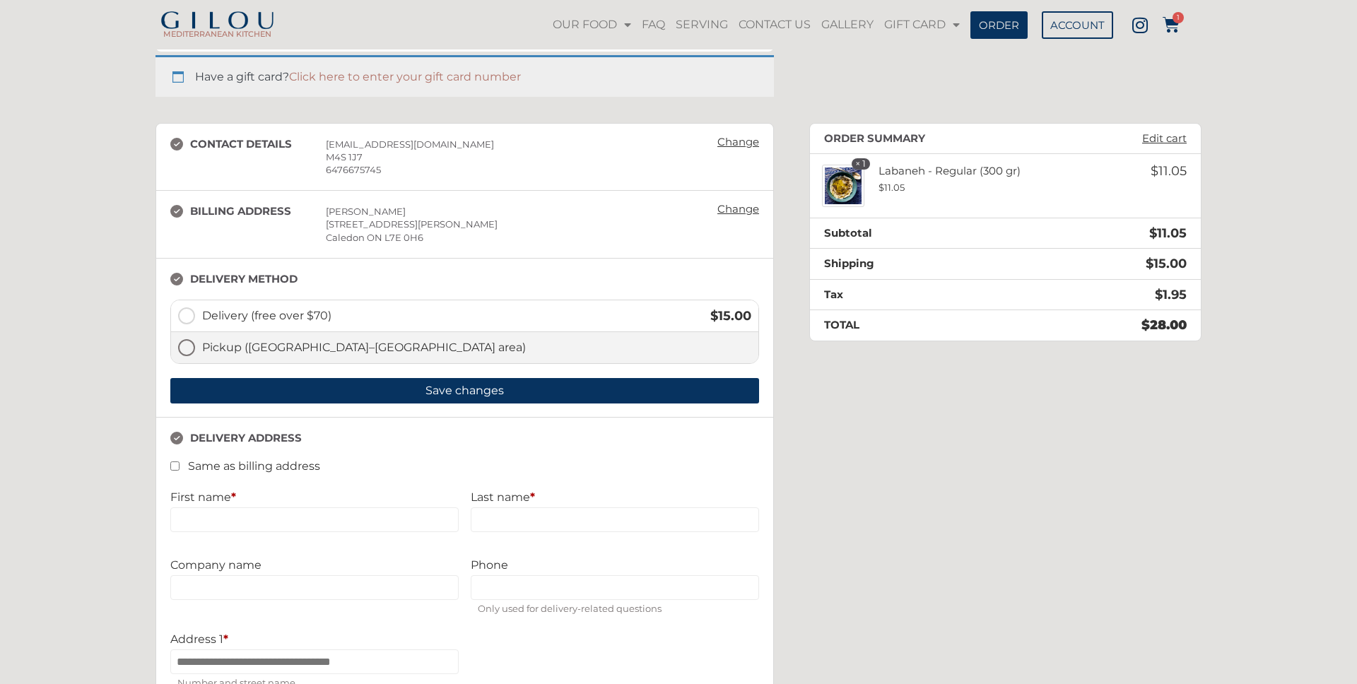
click at [257, 349] on span "Pickup ([GEOGRAPHIC_DATA]–[GEOGRAPHIC_DATA] area)" at bounding box center [476, 347] width 549 height 17
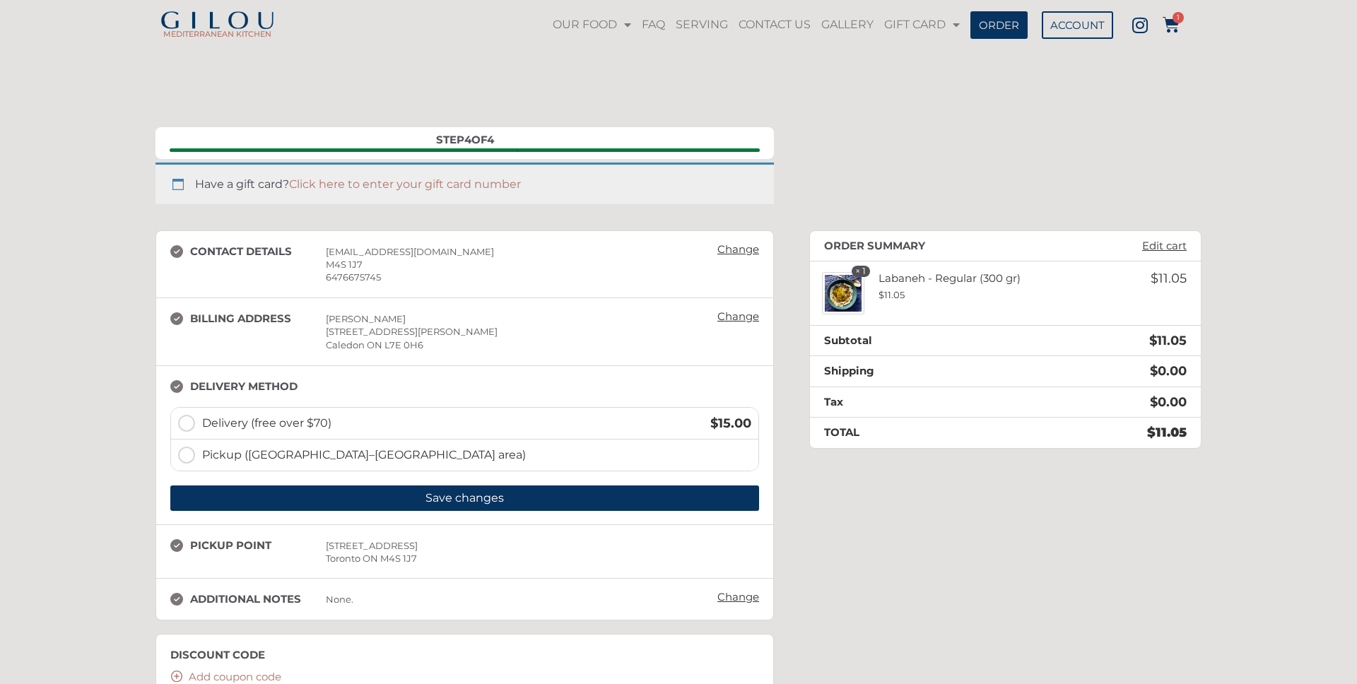
scroll to position [0, 0]
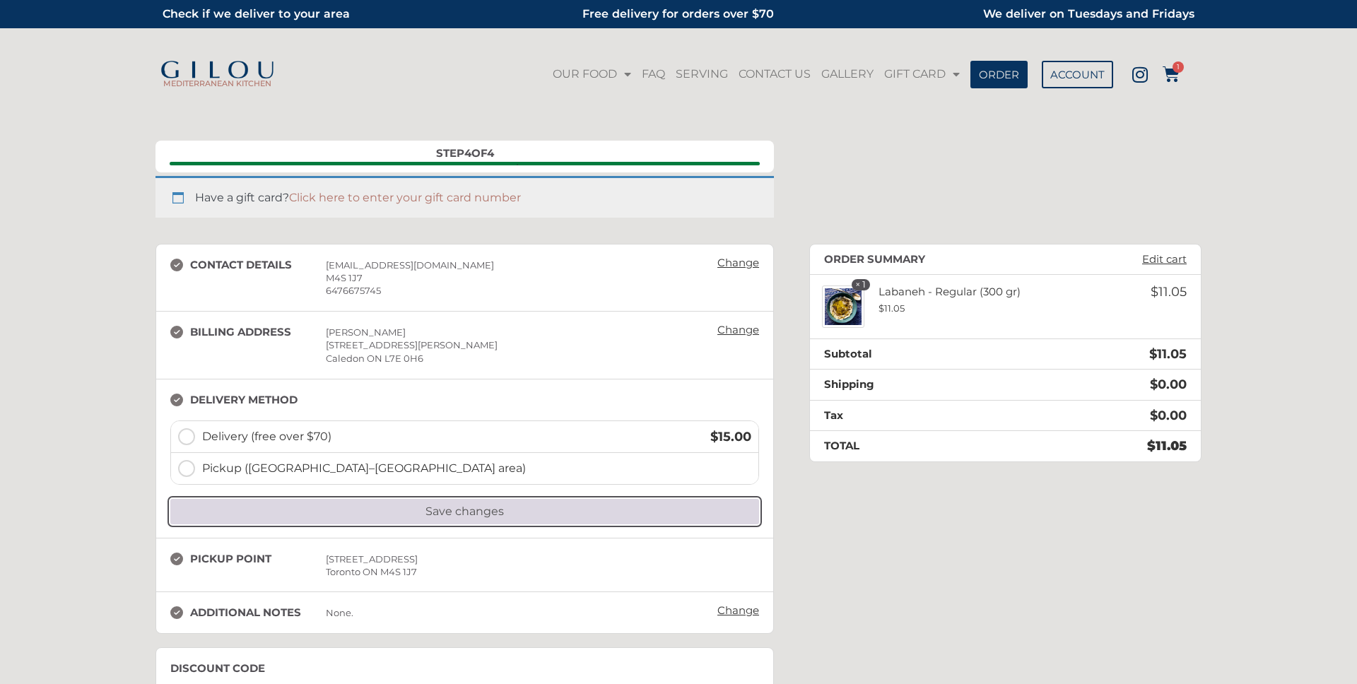
click at [473, 509] on button "Save changes" at bounding box center [464, 511] width 589 height 25
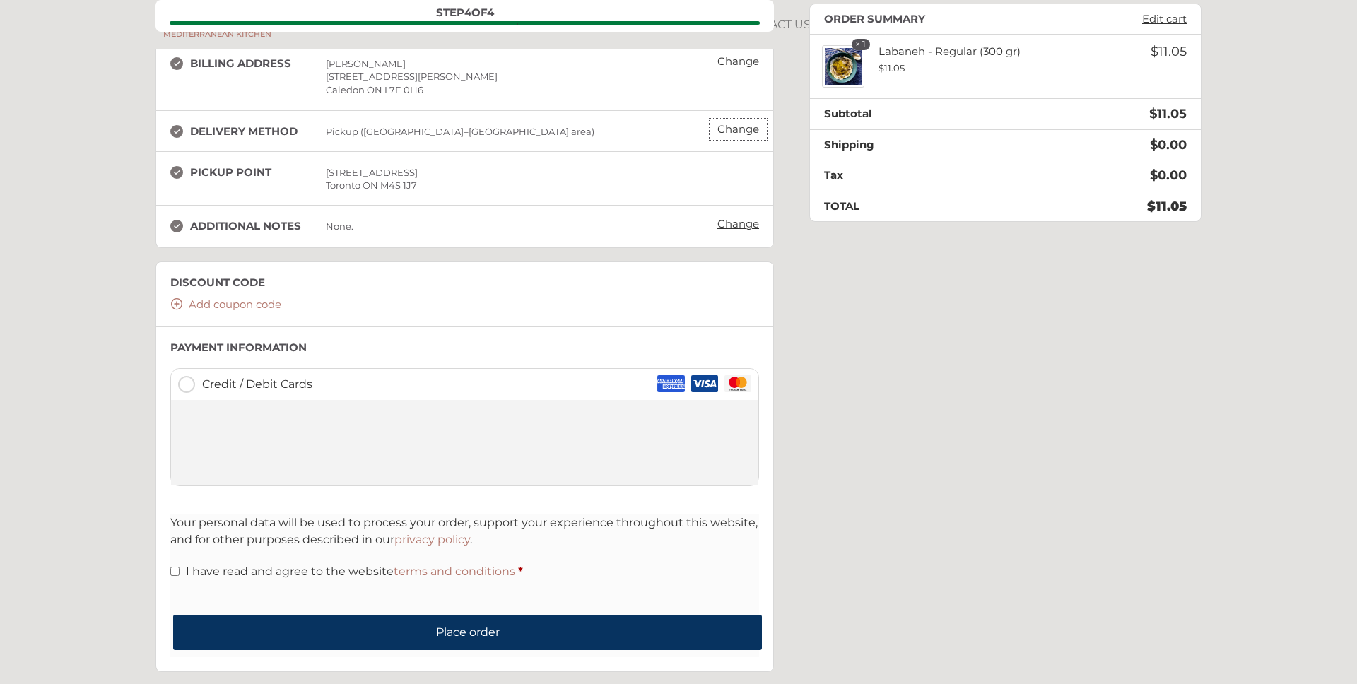
scroll to position [249, 0]
